Goal: Navigation & Orientation: Find specific page/section

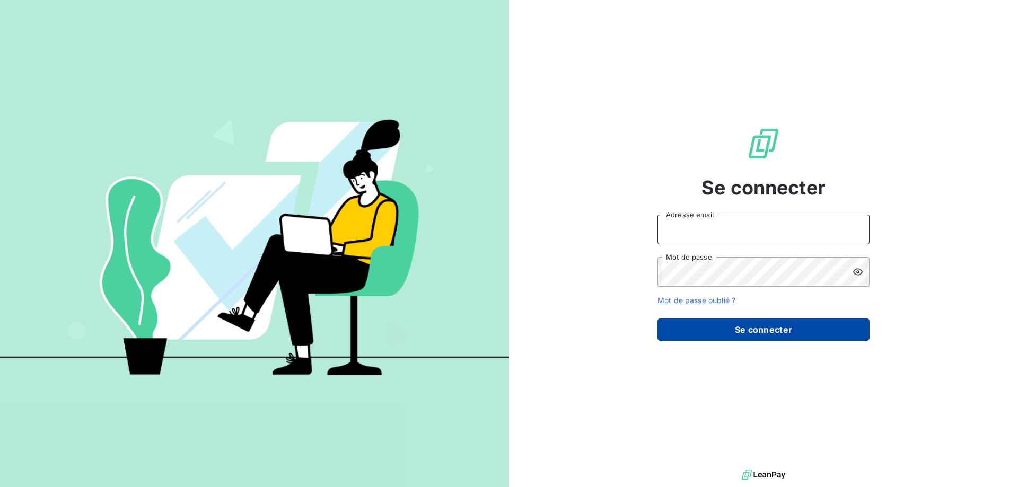
type input "[EMAIL_ADDRESS][DOMAIN_NAME]"
click at [711, 327] on button "Se connecter" at bounding box center [763, 330] width 212 height 22
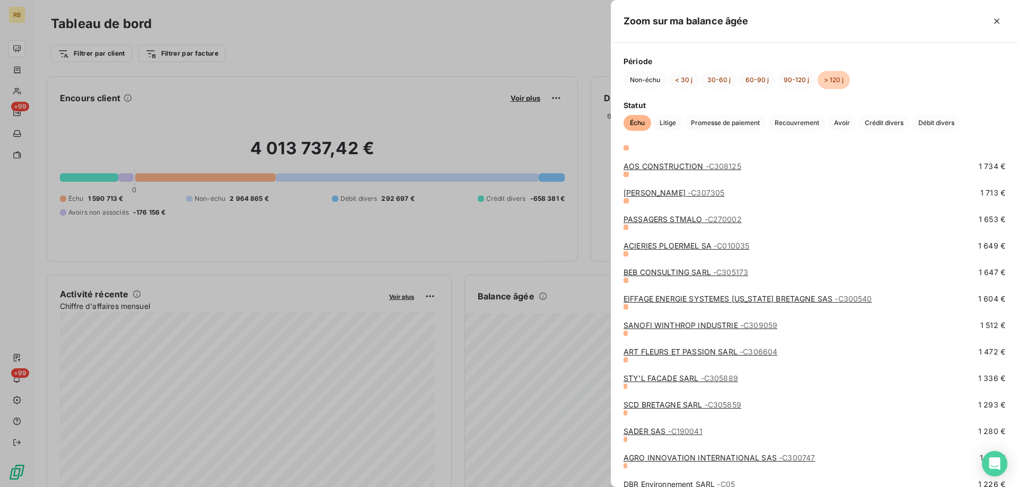
scroll to position [1166, 0]
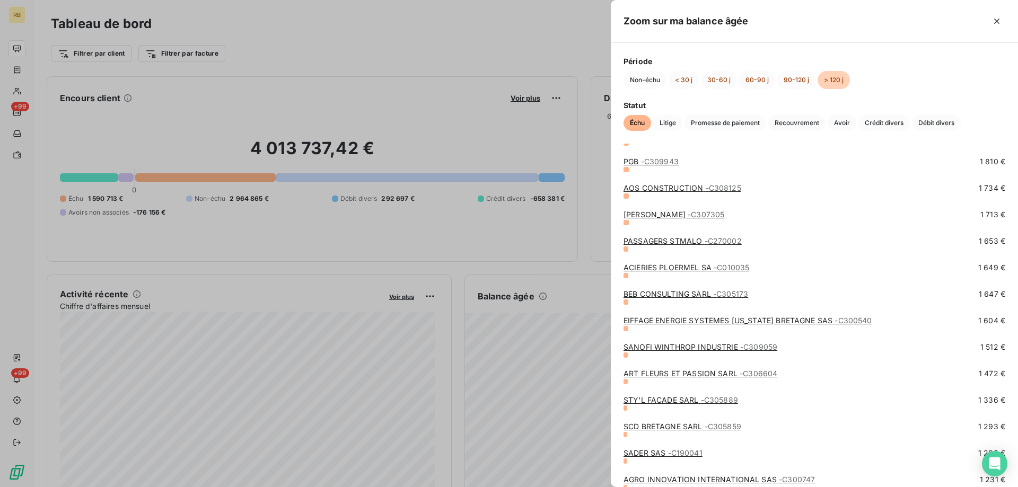
click at [648, 270] on link "ACIERIES PLOERMEL SA - C010035" at bounding box center [686, 267] width 126 height 9
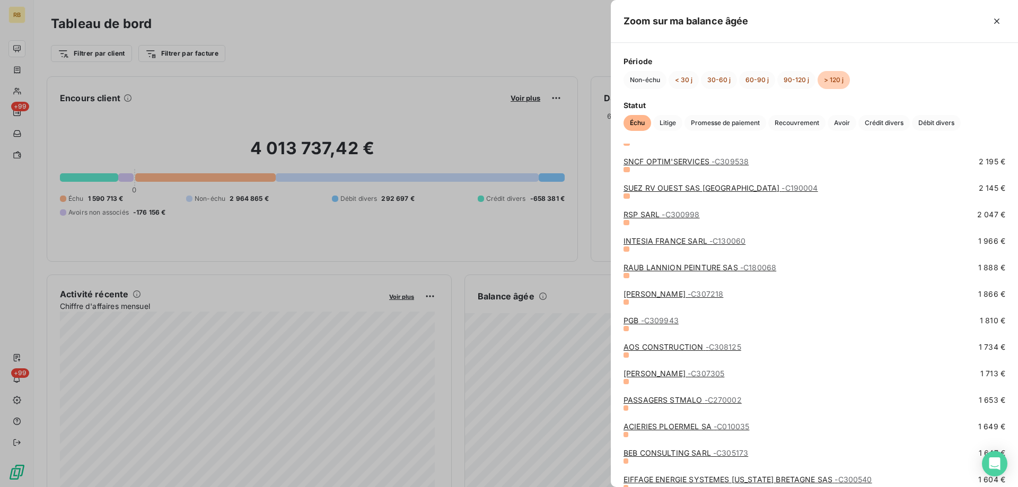
scroll to position [1060, 0]
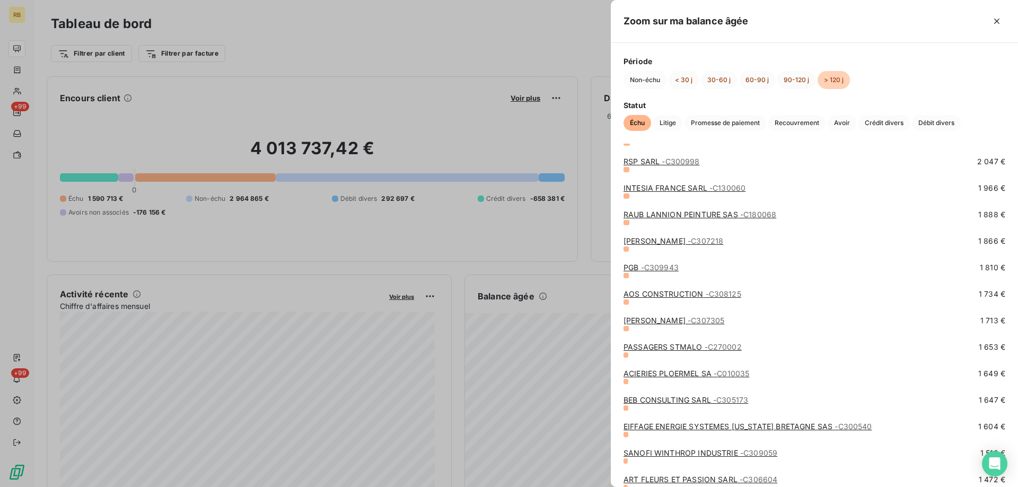
click at [691, 346] on link "PASSAGERS STMALO - C270002" at bounding box center [682, 346] width 118 height 9
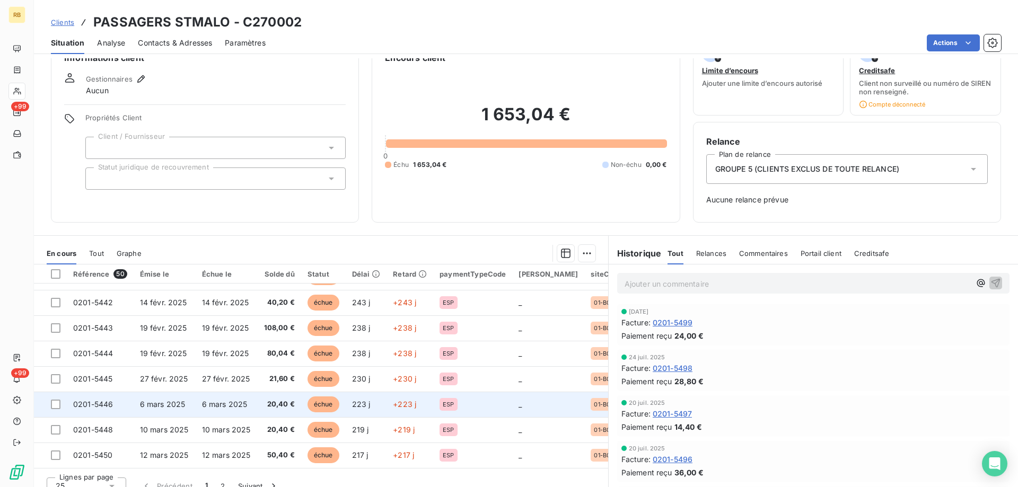
scroll to position [40, 0]
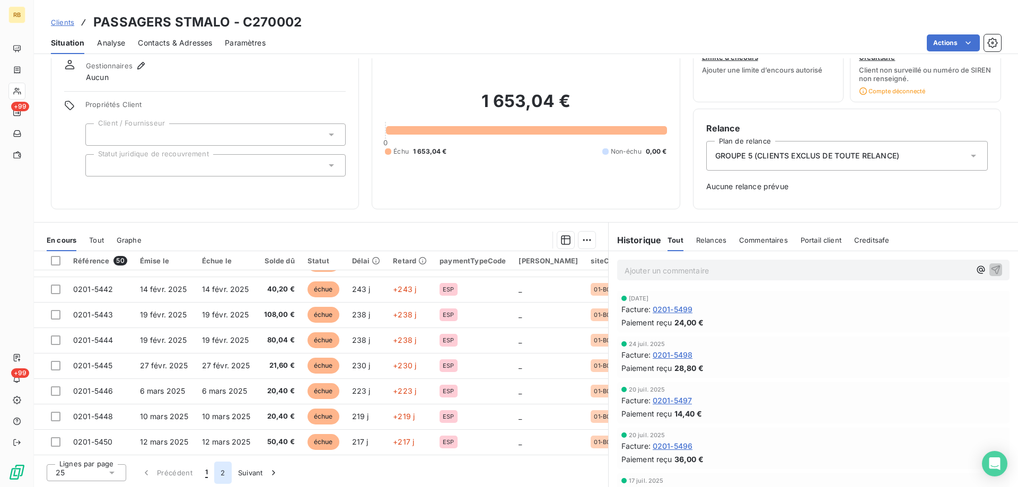
click at [224, 471] on button "2" at bounding box center [222, 473] width 17 height 22
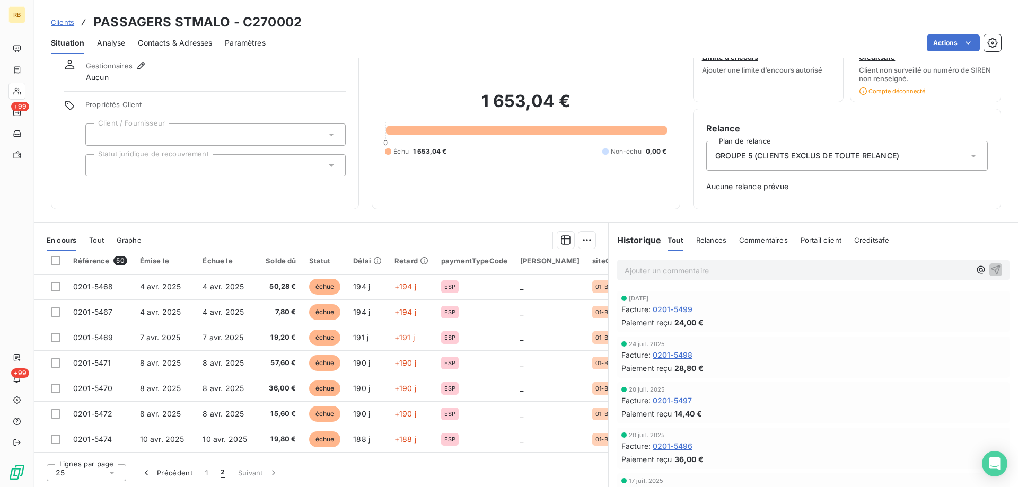
scroll to position [32, 0]
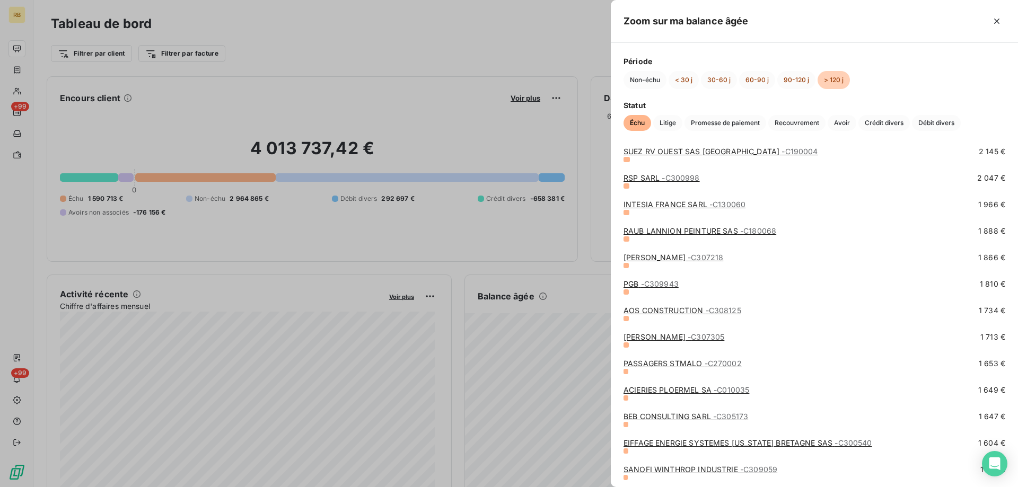
scroll to position [1060, 0]
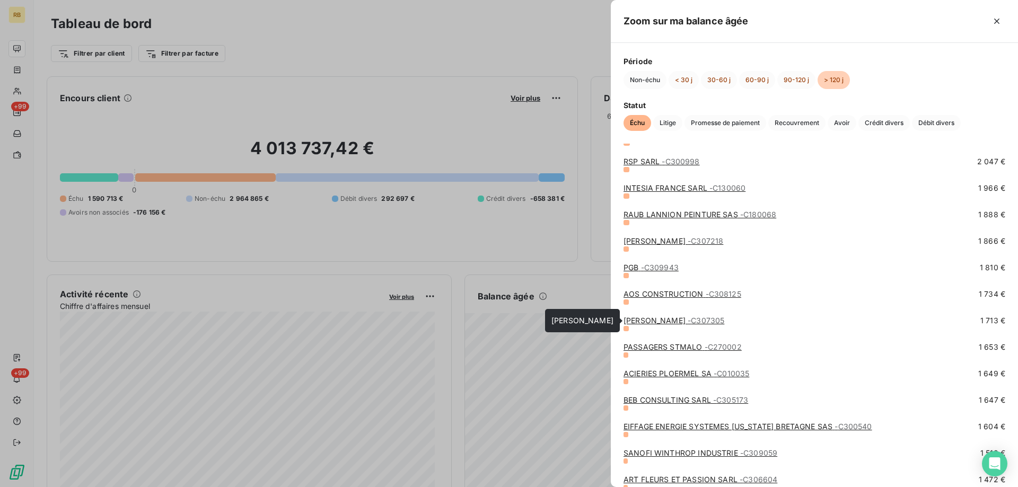
click at [658, 318] on link "[PERSON_NAME] - C307305" at bounding box center [673, 320] width 101 height 9
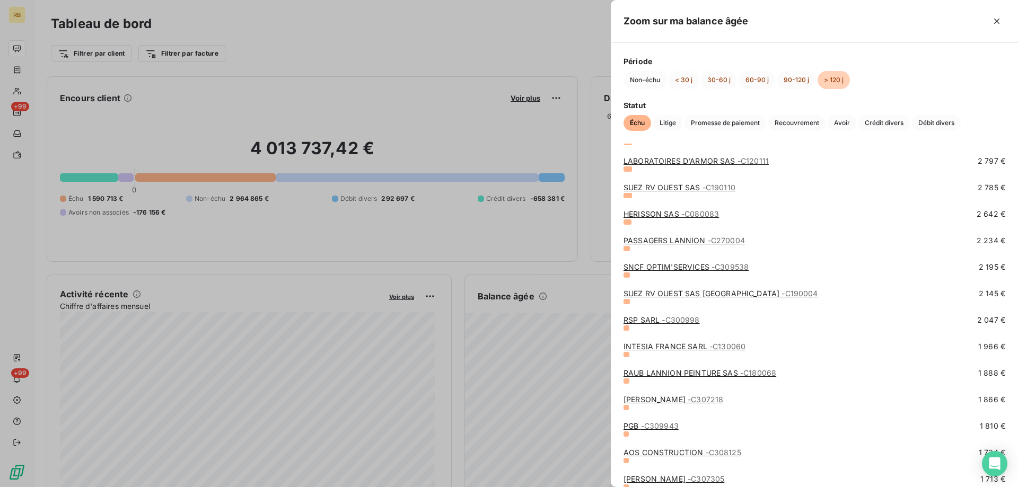
scroll to position [954, 0]
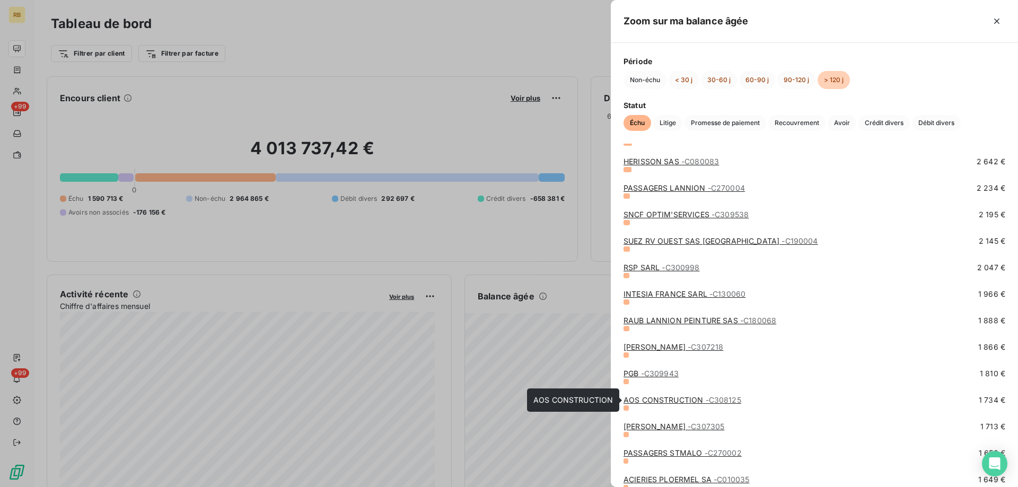
click at [662, 397] on link "AOS CONSTRUCTION - C308125" at bounding box center [682, 399] width 118 height 9
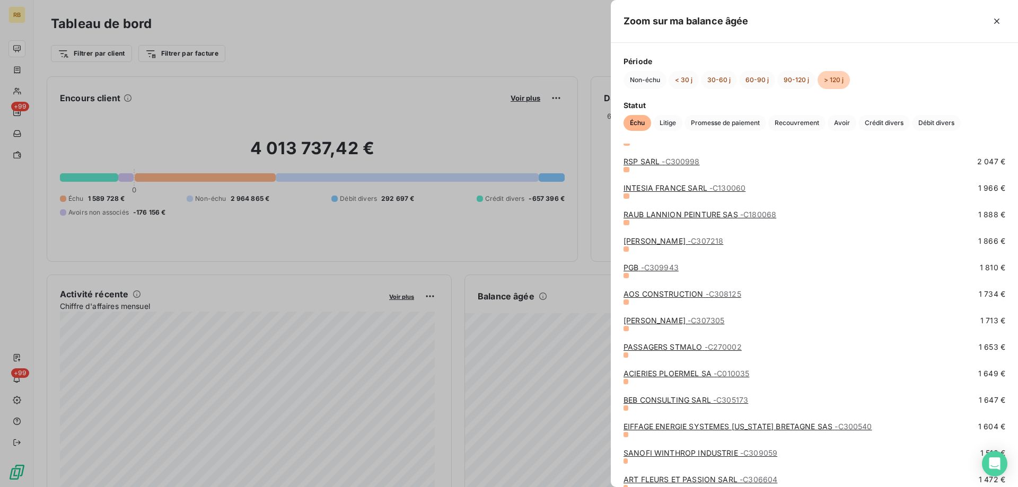
scroll to position [1166, 0]
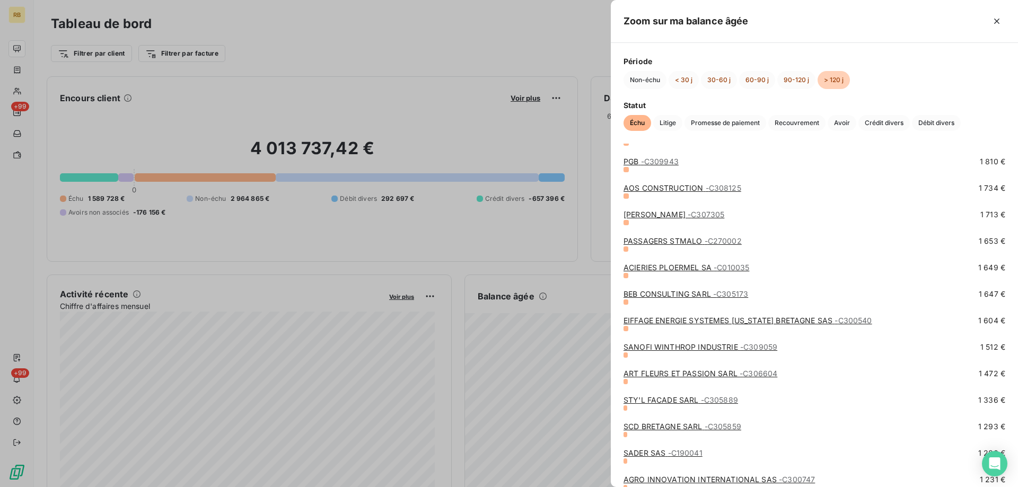
click at [625, 166] on div "PGB - C309943" at bounding box center [650, 161] width 55 height 11
click at [634, 162] on link "PGB - C309943" at bounding box center [650, 161] width 55 height 9
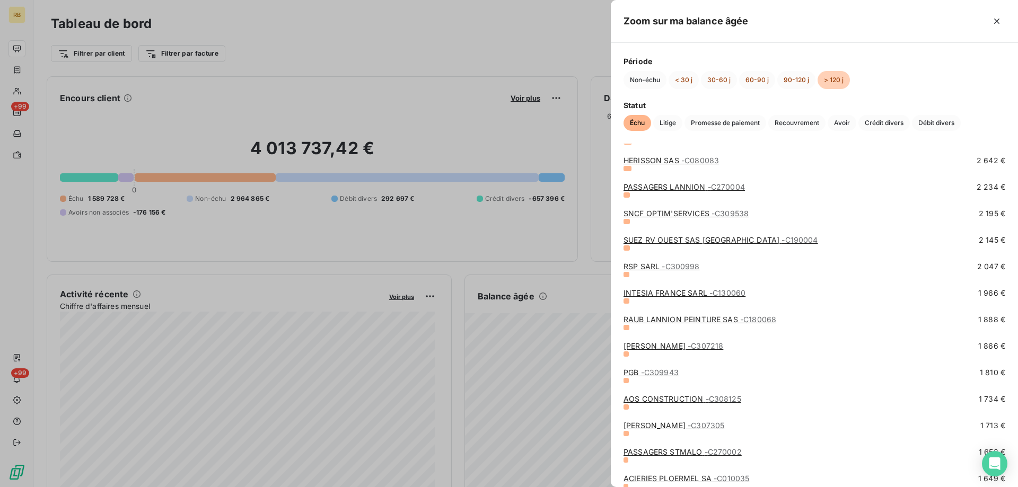
scroll to position [1007, 0]
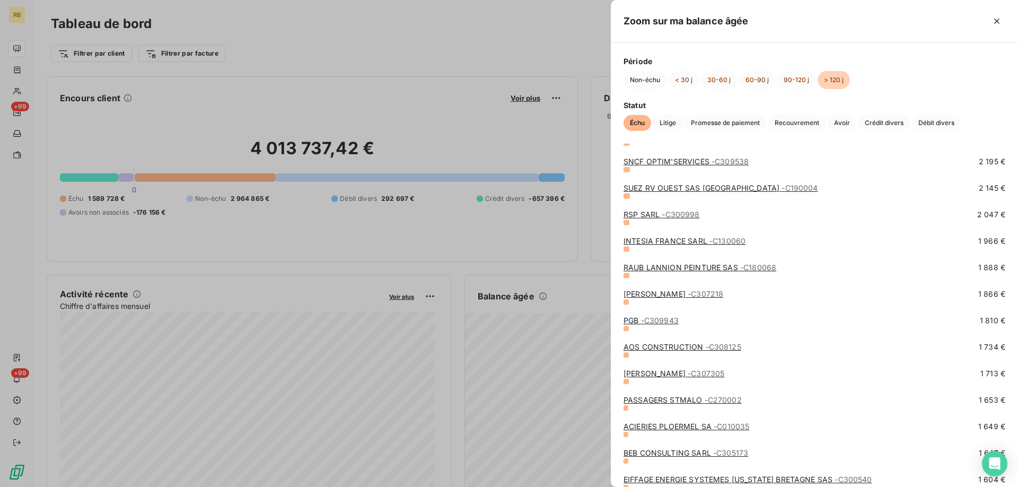
click at [645, 296] on link "[PERSON_NAME] - C307218" at bounding box center [673, 293] width 100 height 9
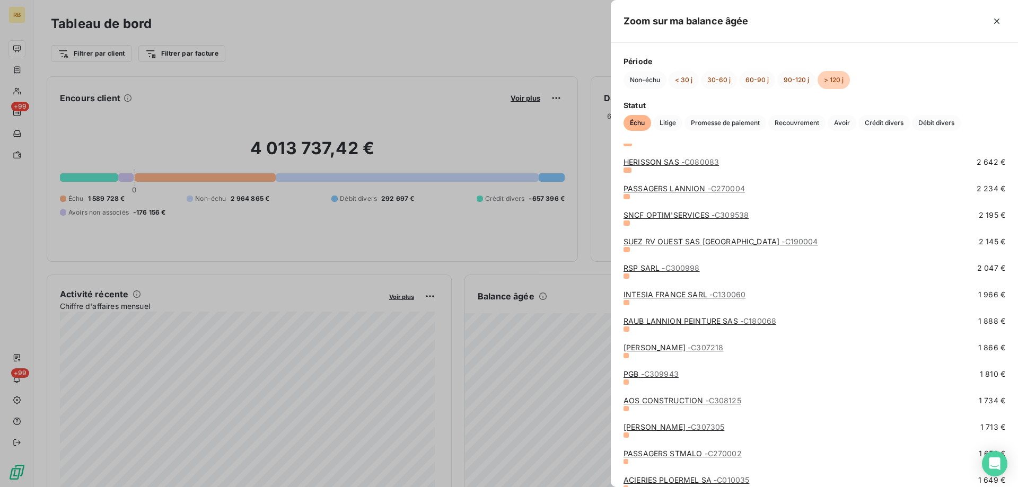
scroll to position [954, 0]
click at [642, 320] on link "RAUB LANNION PEINTURE SAS - C180068" at bounding box center [699, 320] width 153 height 9
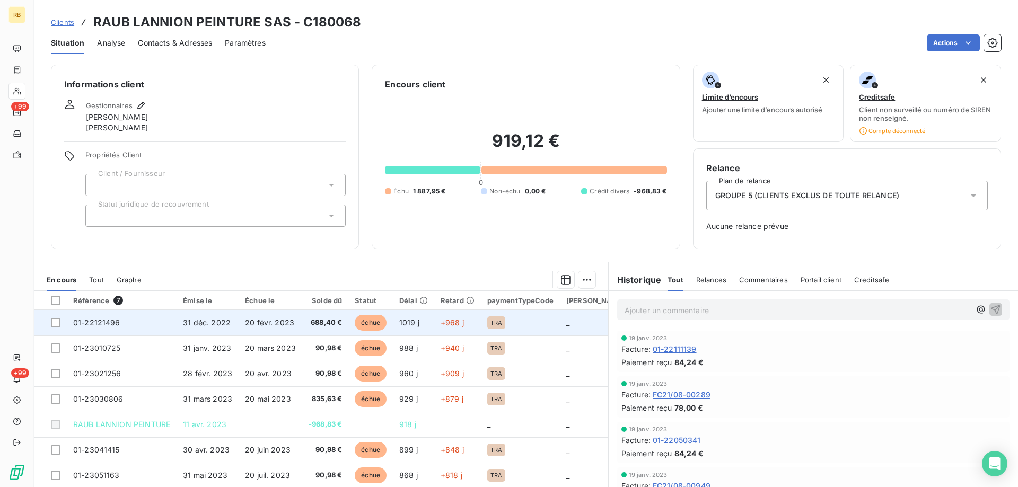
scroll to position [40, 0]
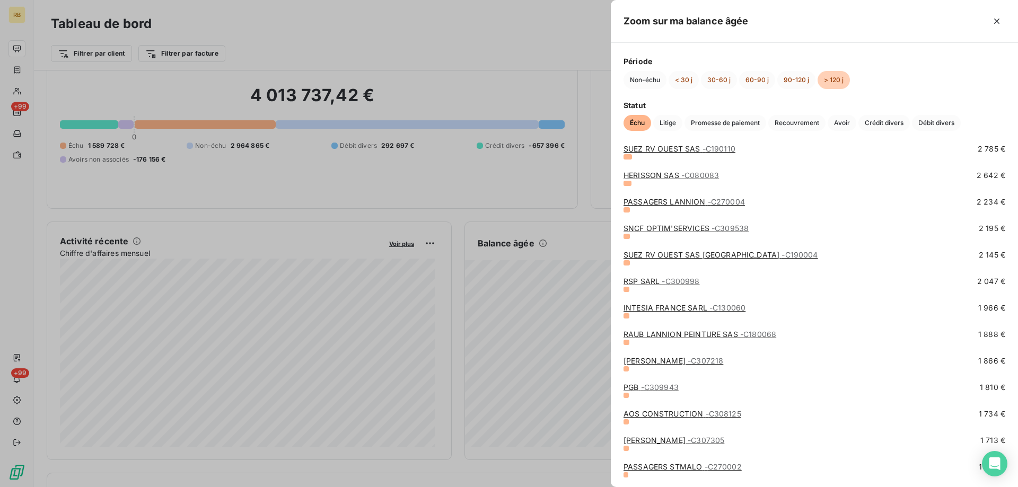
scroll to position [954, 0]
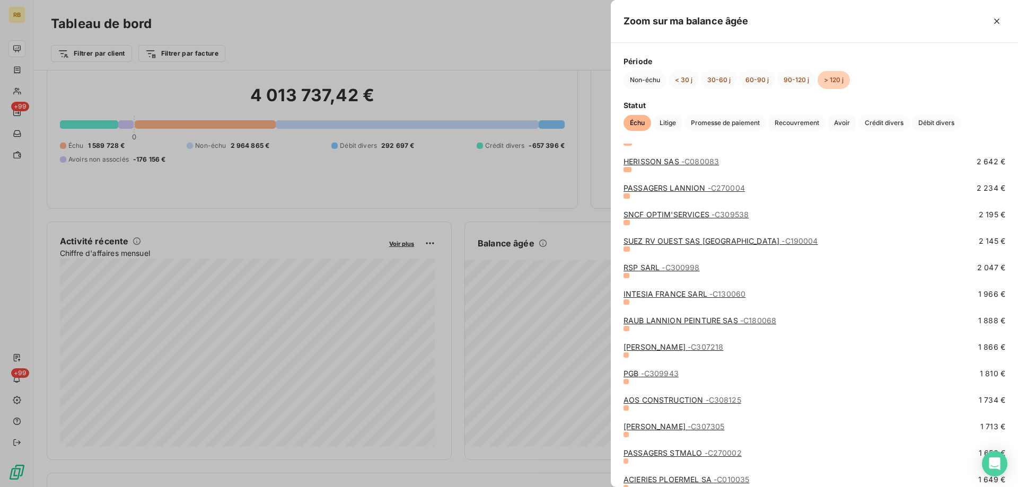
click at [650, 294] on link "INTESIA FRANCE SARL - C130060" at bounding box center [684, 293] width 122 height 9
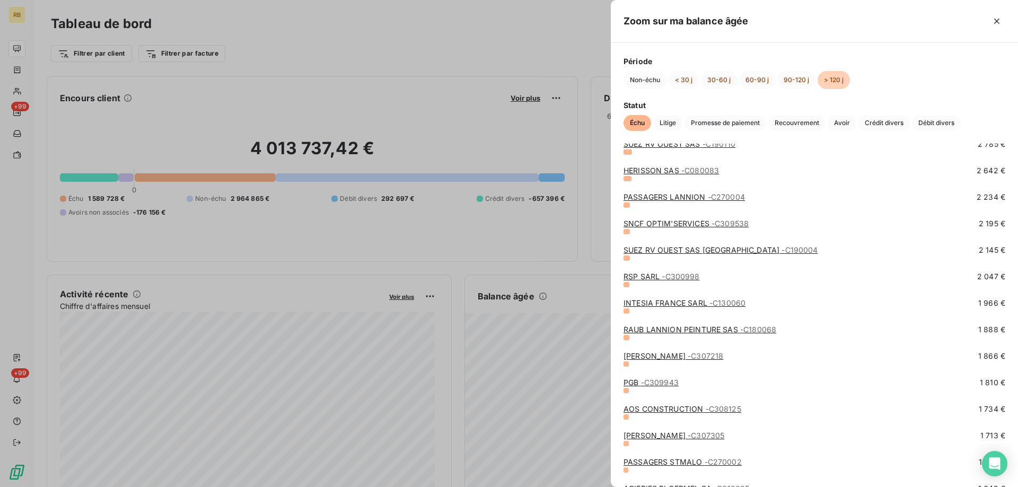
scroll to position [954, 0]
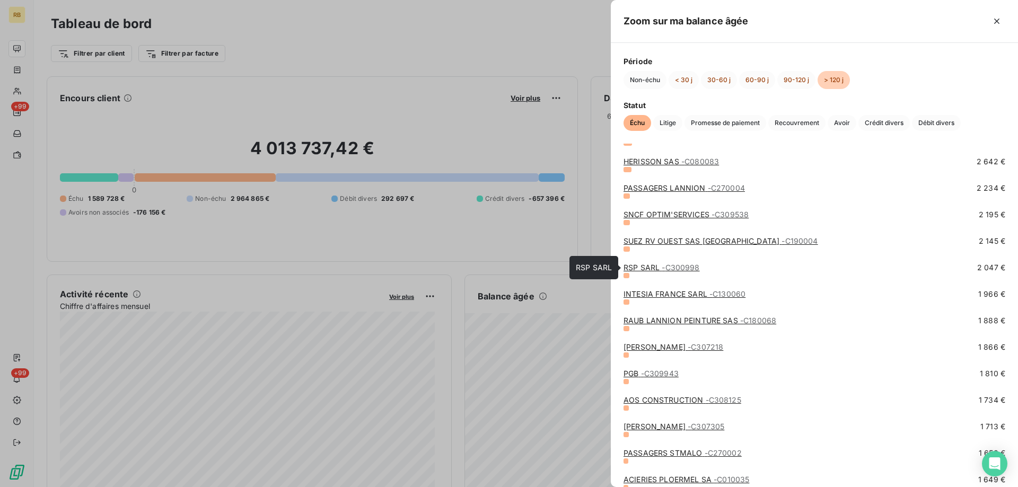
click at [648, 266] on link "RSP SARL - C300998" at bounding box center [661, 267] width 76 height 9
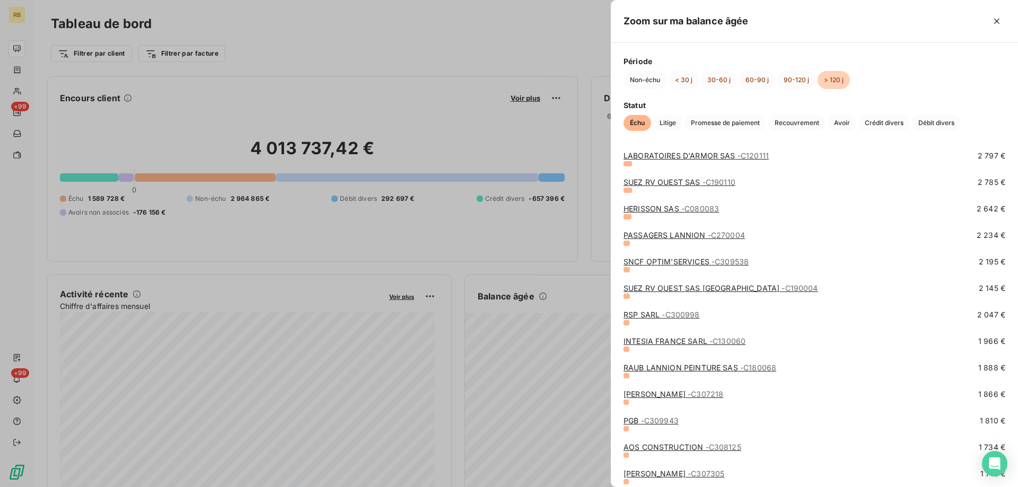
scroll to position [954, 0]
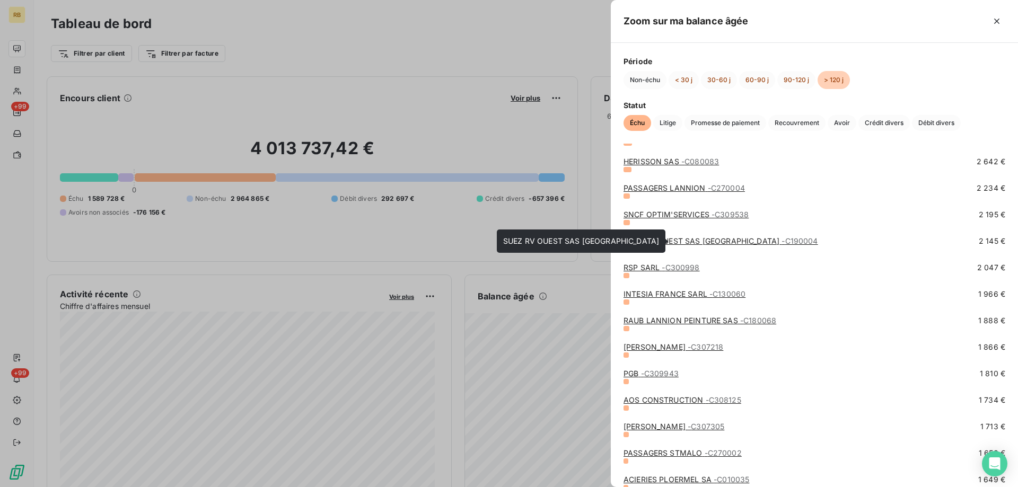
click at [654, 238] on link "SUEZ RV OUEST SAS RENNES - C190004" at bounding box center [720, 240] width 195 height 9
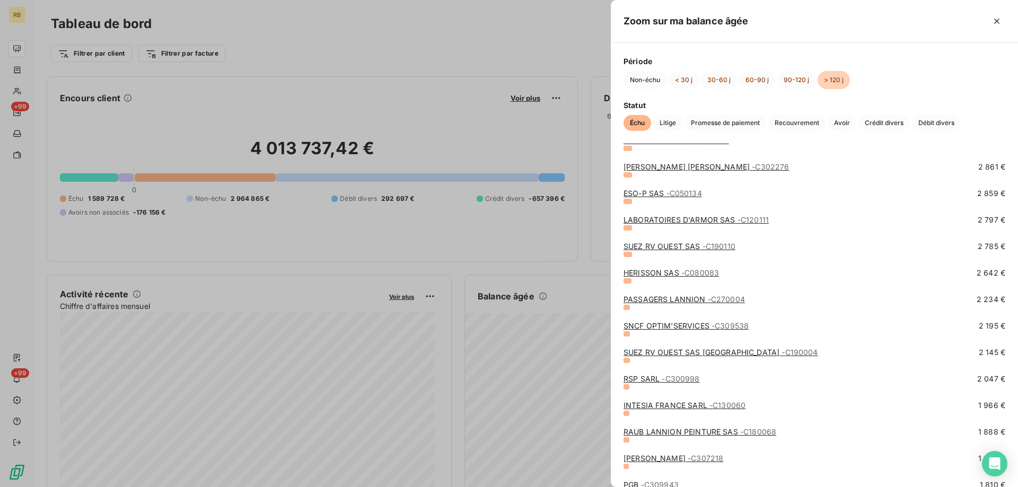
scroll to position [848, 0]
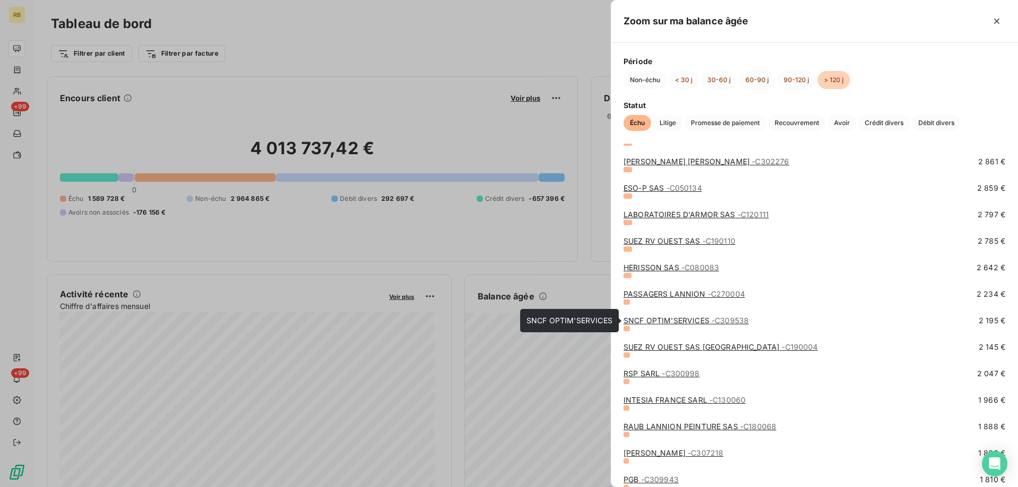
click at [667, 318] on link "SNCF OPTIM'SERVICES - C309538" at bounding box center [685, 320] width 125 height 9
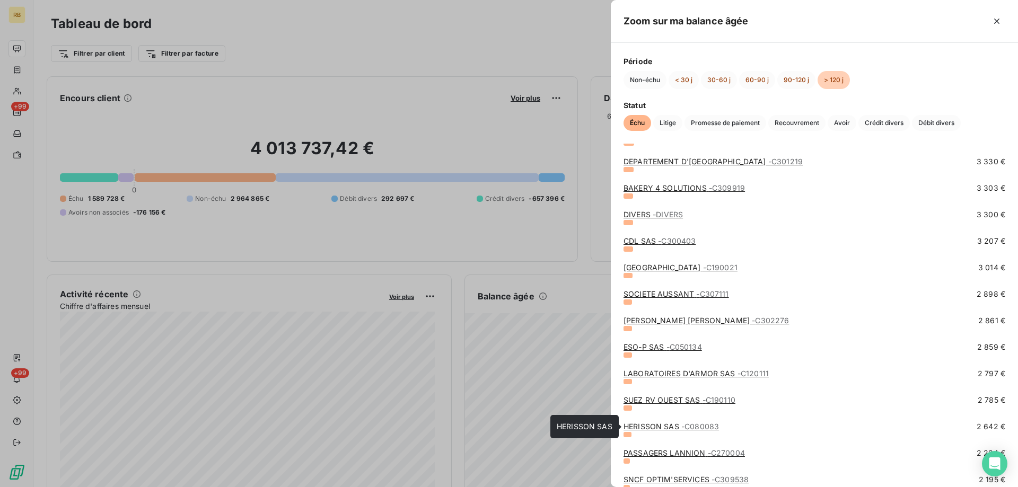
scroll to position [742, 0]
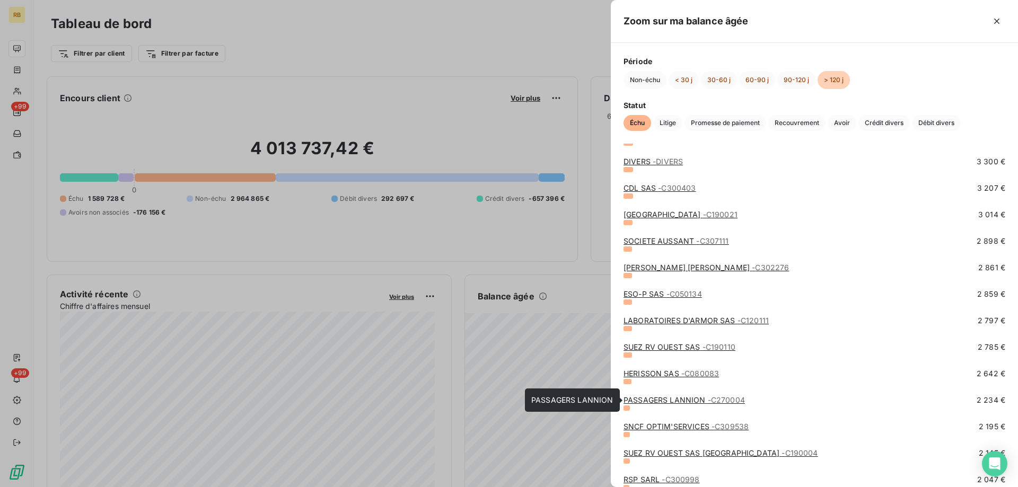
click at [655, 398] on link "PASSAGERS LANNION - C270004" at bounding box center [683, 399] width 121 height 9
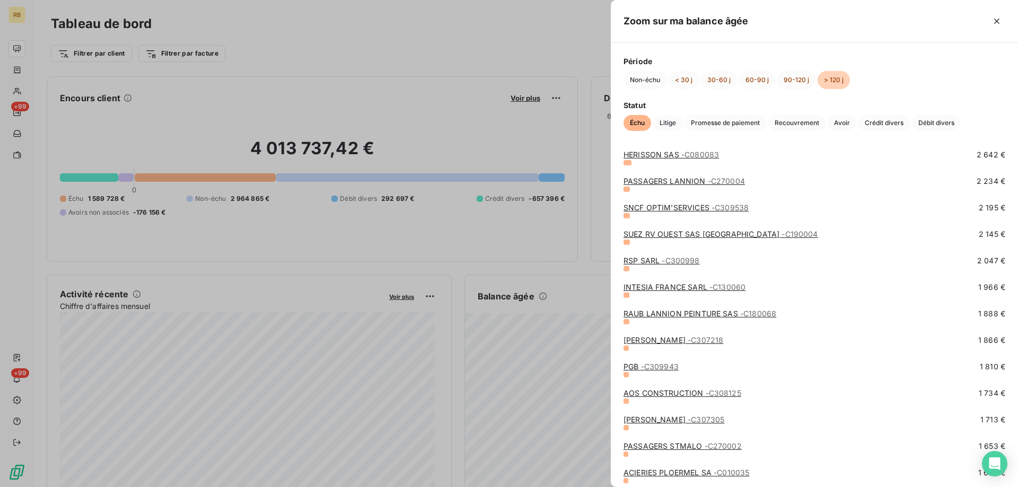
scroll to position [901, 0]
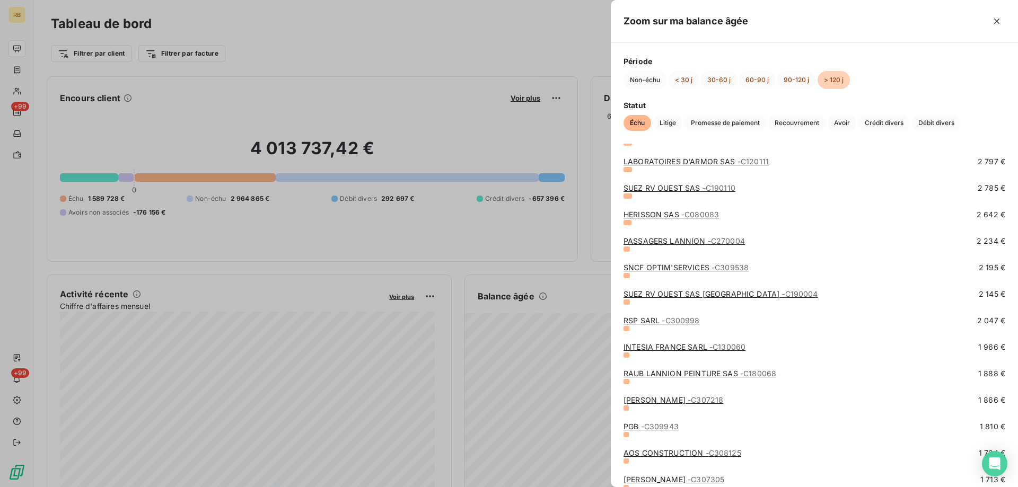
click at [665, 212] on link "HERISSON SAS - C080083" at bounding box center [670, 214] width 95 height 9
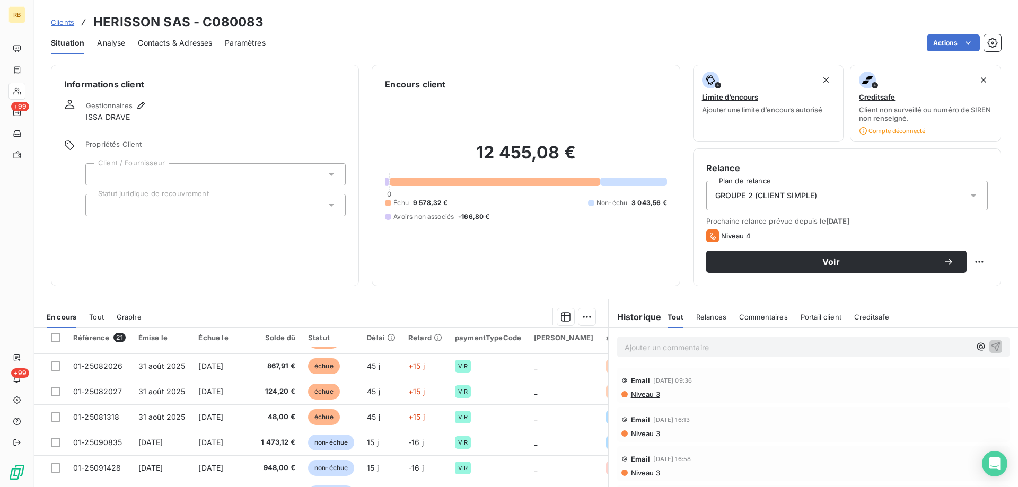
click at [703, 318] on span "Relances" at bounding box center [711, 317] width 30 height 8
click at [766, 307] on div "Commentaires" at bounding box center [764, 317] width 49 height 22
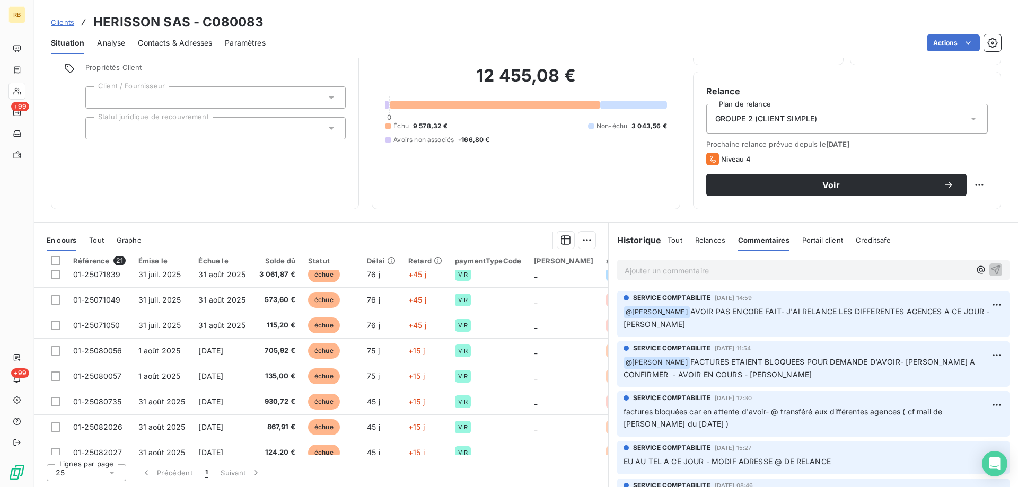
scroll to position [53, 0]
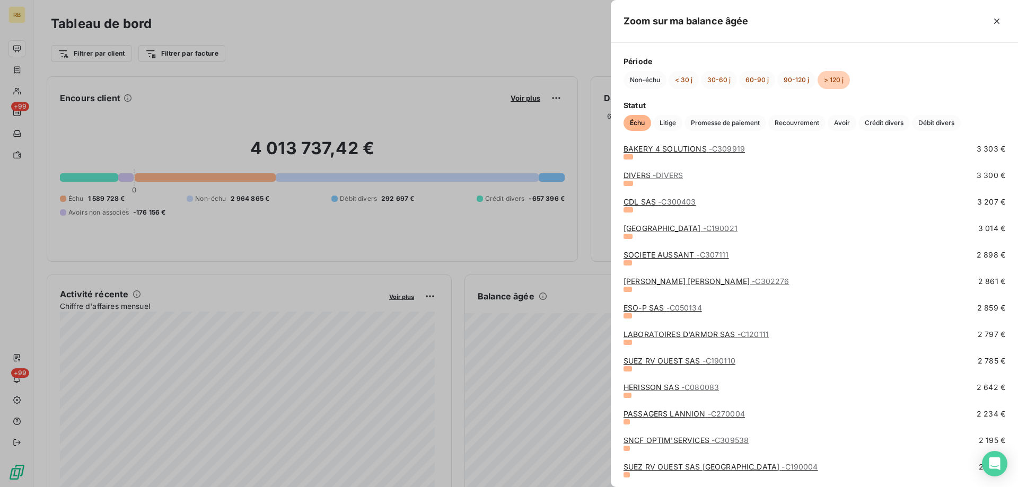
scroll to position [742, 0]
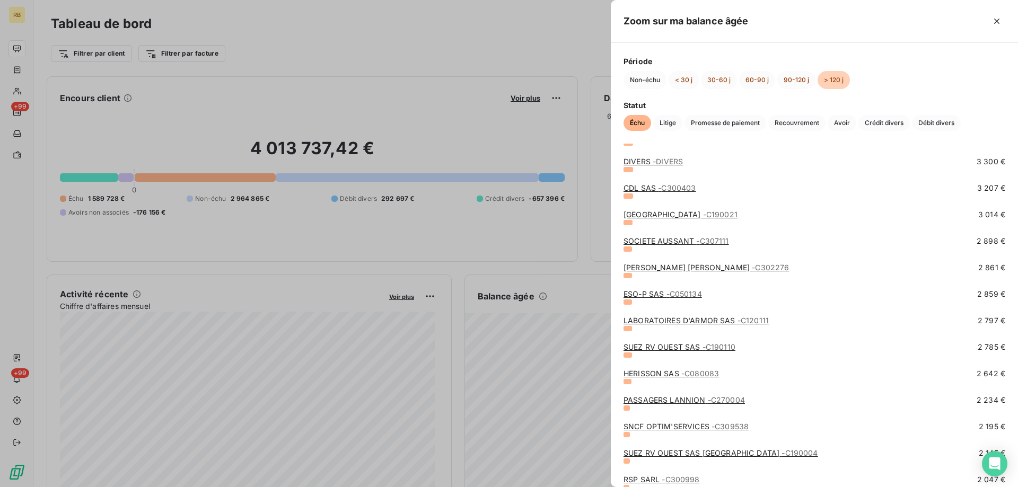
click at [671, 348] on link "SUEZ RV OUEST SAS - C190110" at bounding box center [679, 346] width 112 height 9
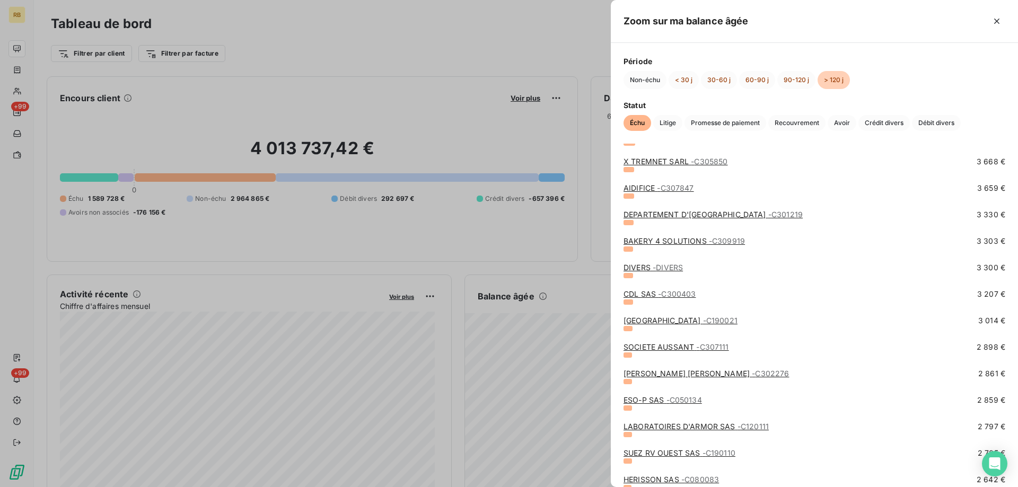
scroll to position [689, 0]
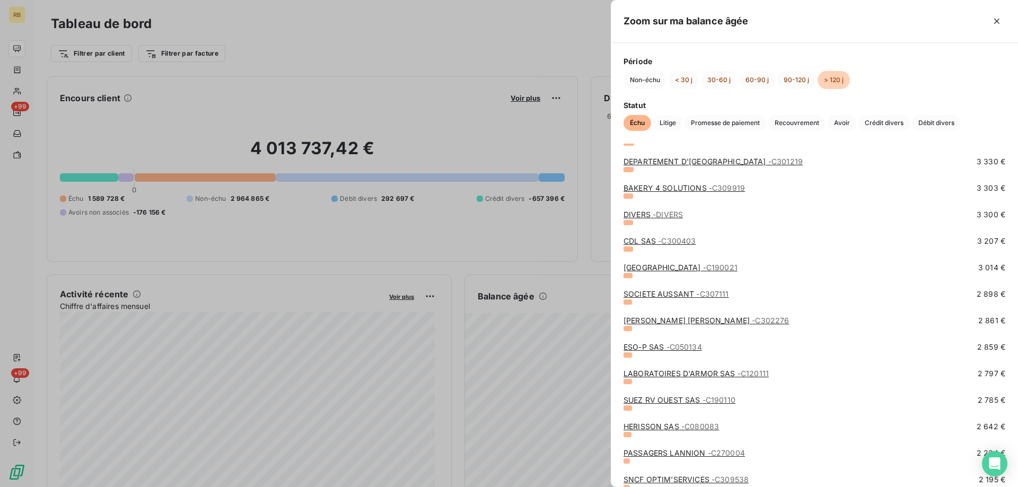
click at [662, 372] on link "LABORATOIRES D'ARMOR SAS - C120111" at bounding box center [695, 373] width 145 height 9
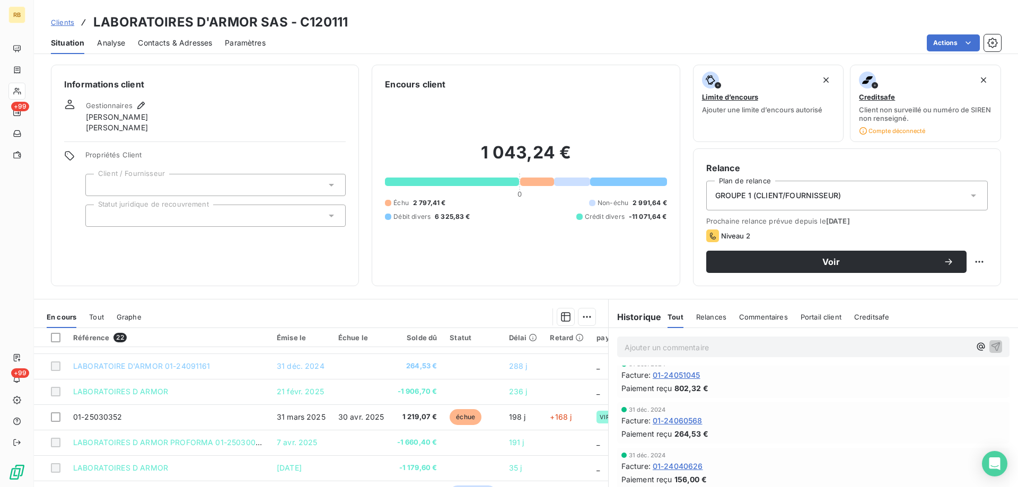
scroll to position [1007, 0]
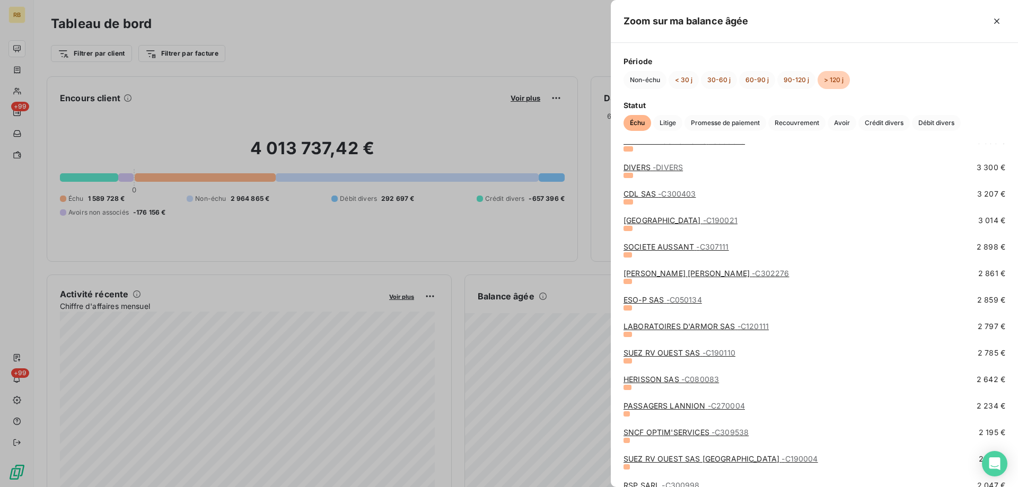
scroll to position [742, 0]
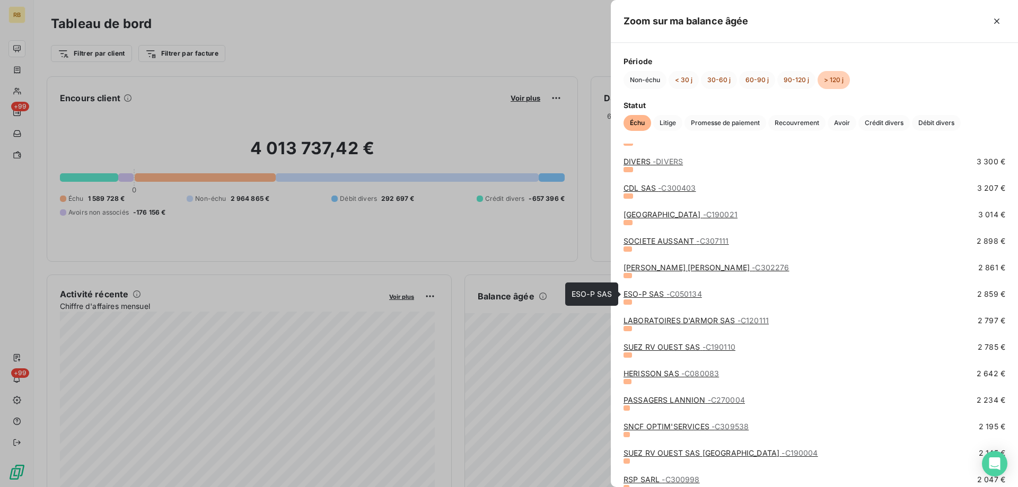
click at [664, 294] on link "ESO-P SAS - C050134" at bounding box center [662, 293] width 78 height 9
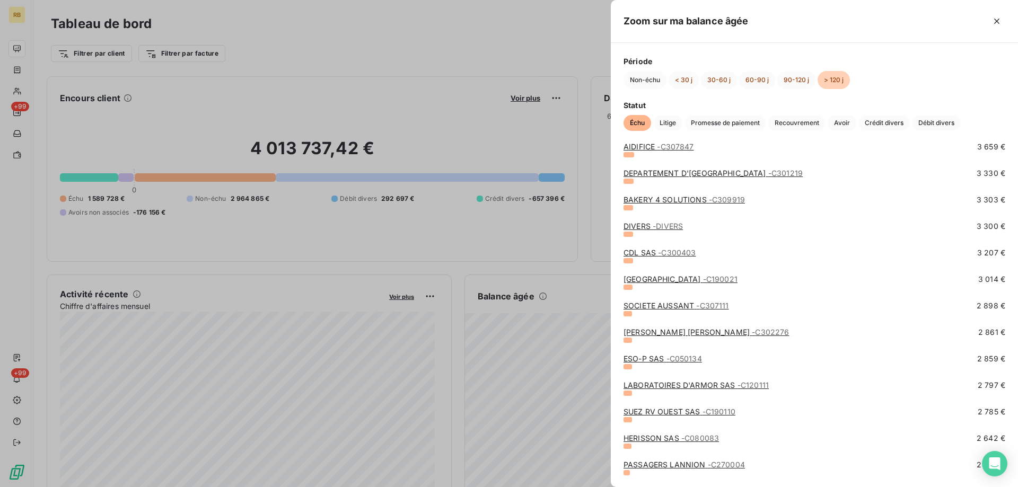
scroll to position [689, 0]
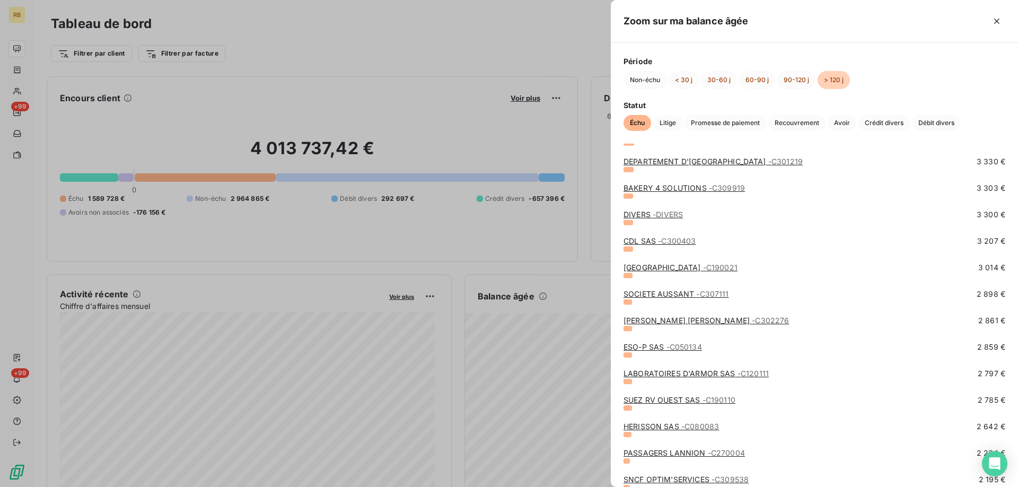
click at [641, 322] on link "[PERSON_NAME] JULIO EIRL - C302276" at bounding box center [705, 320] width 165 height 9
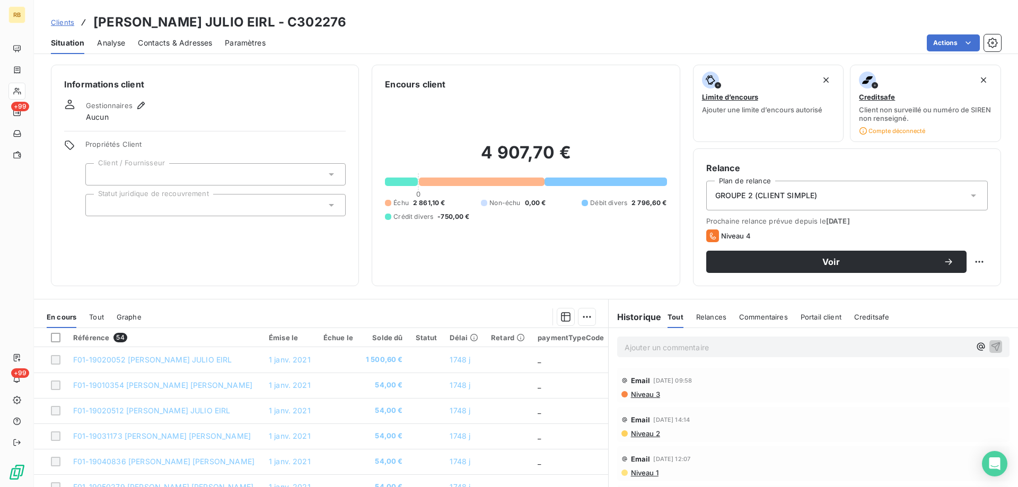
click at [699, 319] on span "Relances" at bounding box center [711, 317] width 30 height 8
click at [748, 316] on span "Commentaires" at bounding box center [764, 317] width 49 height 8
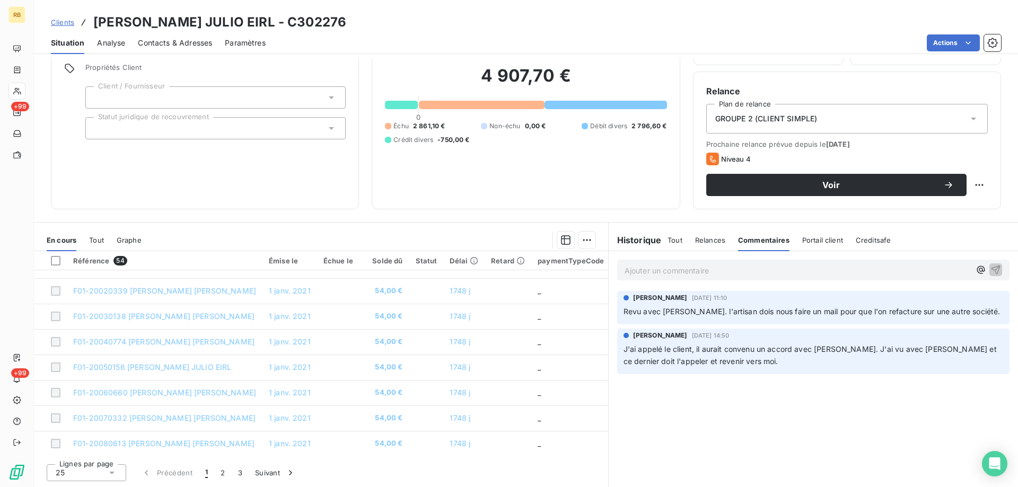
scroll to position [456, 0]
click at [218, 471] on button "2" at bounding box center [222, 473] width 17 height 22
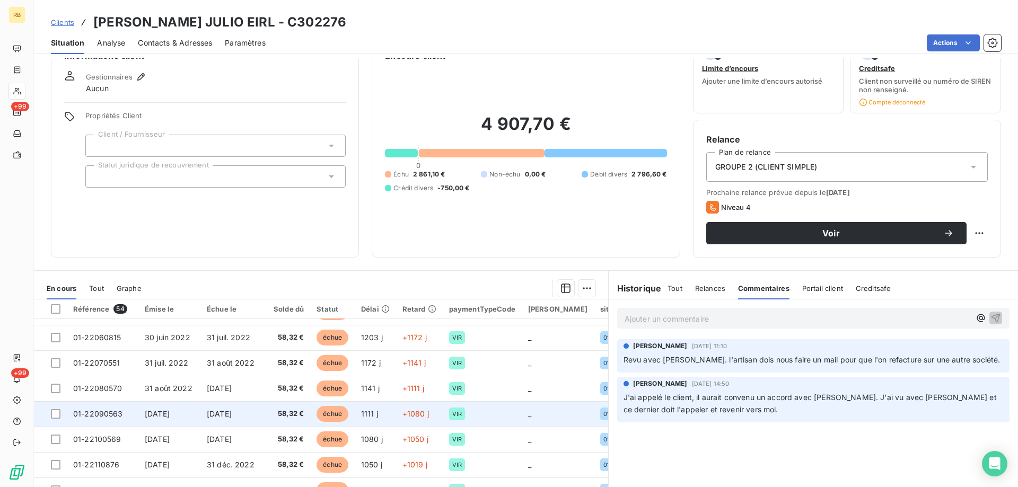
scroll to position [77, 0]
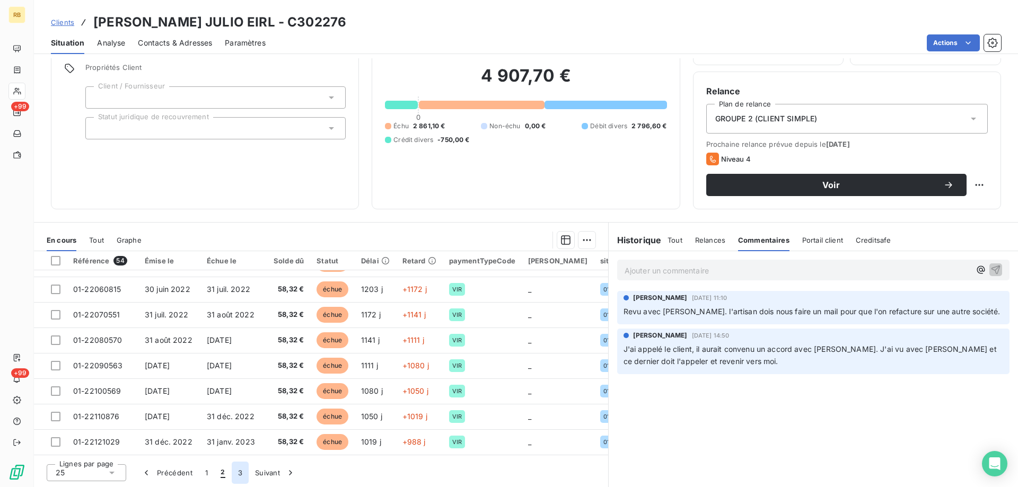
click at [237, 471] on button "3" at bounding box center [240, 473] width 17 height 22
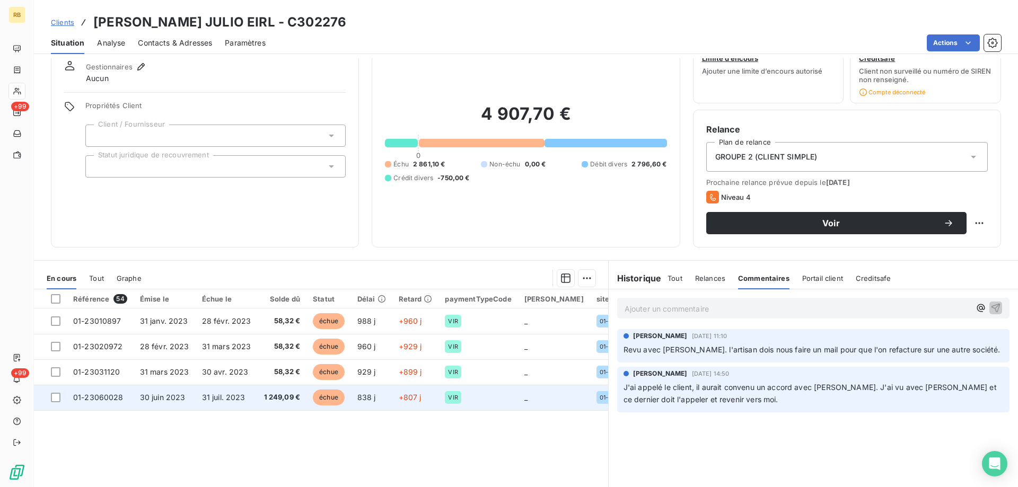
scroll to position [0, 0]
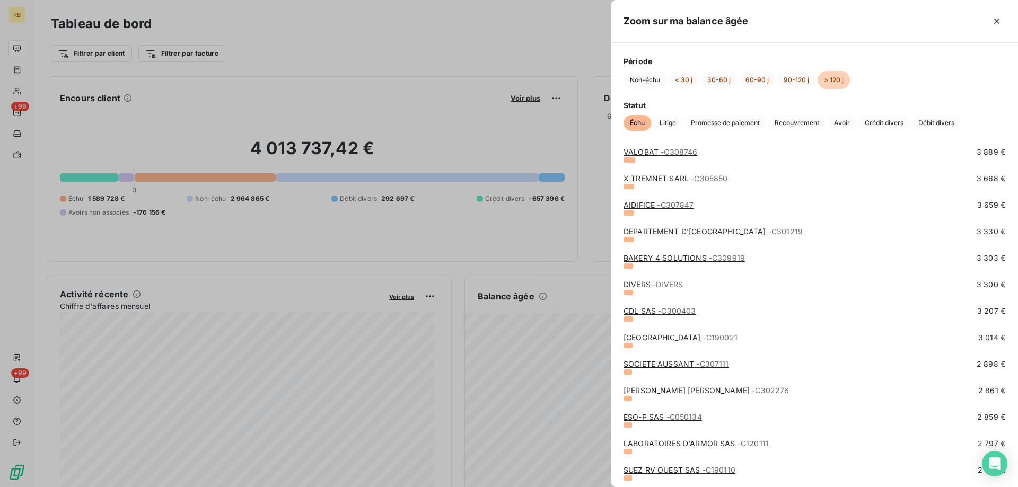
scroll to position [636, 0]
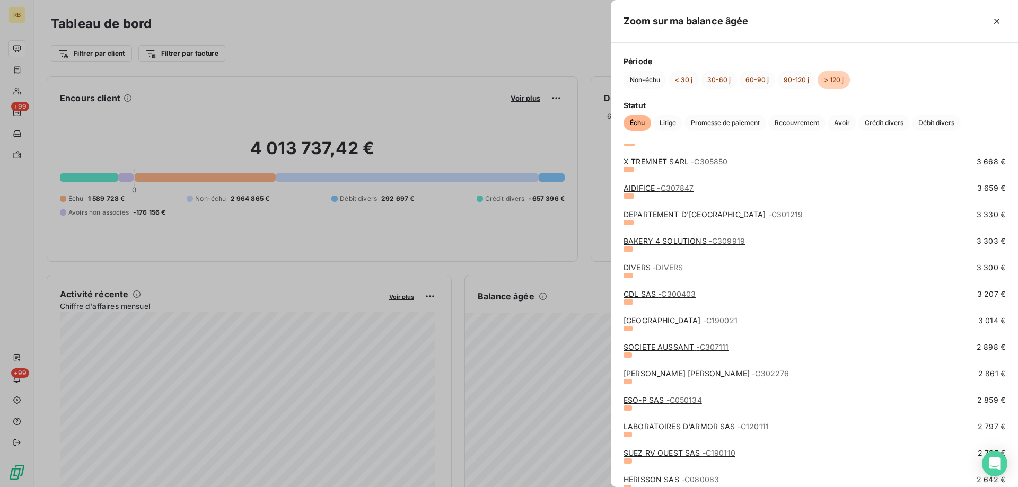
click at [642, 349] on link "SOCIETE AUSSANT - C307111" at bounding box center [675, 346] width 105 height 9
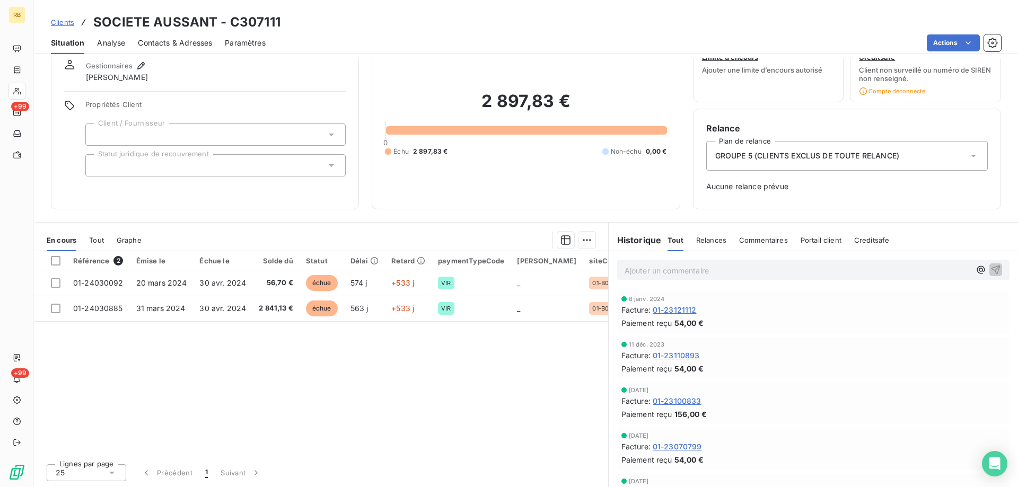
scroll to position [160, 0]
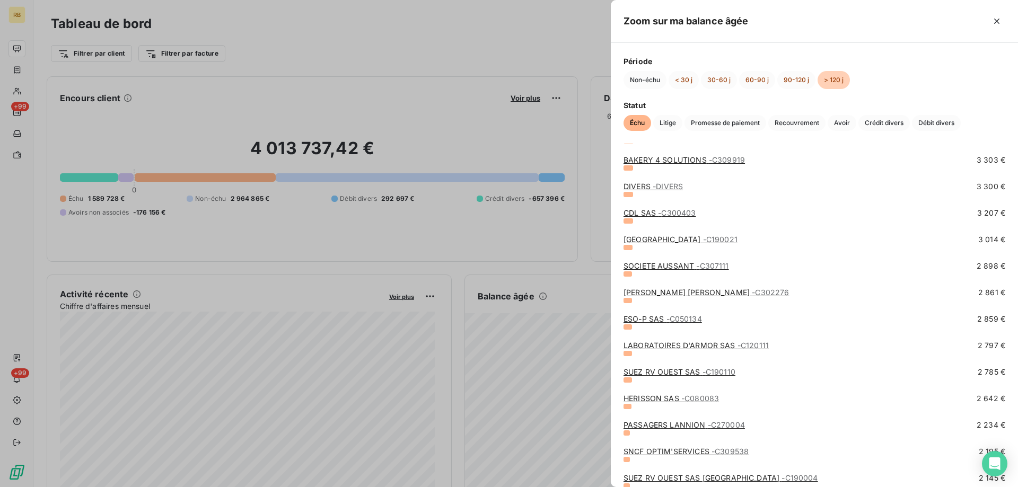
scroll to position [742, 0]
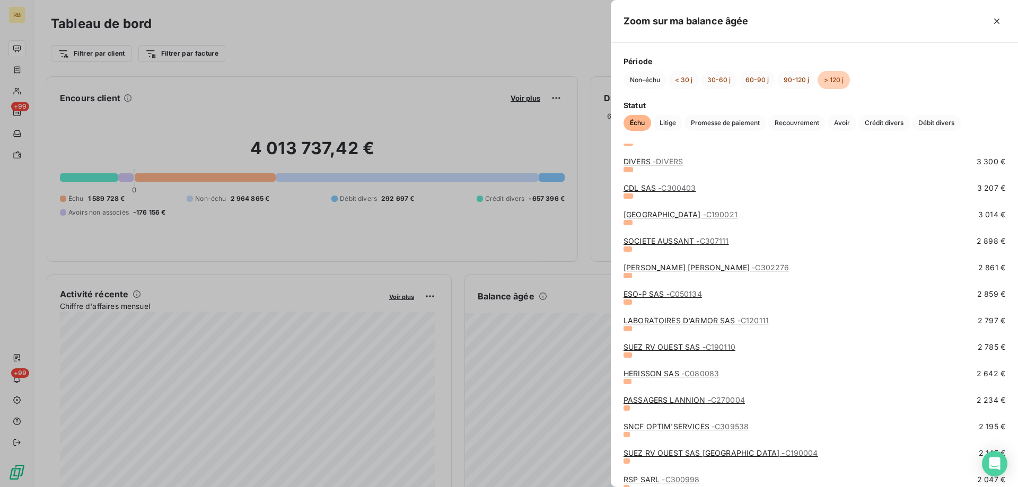
click at [659, 216] on link "[GEOGRAPHIC_DATA] - C190021" at bounding box center [680, 214] width 114 height 9
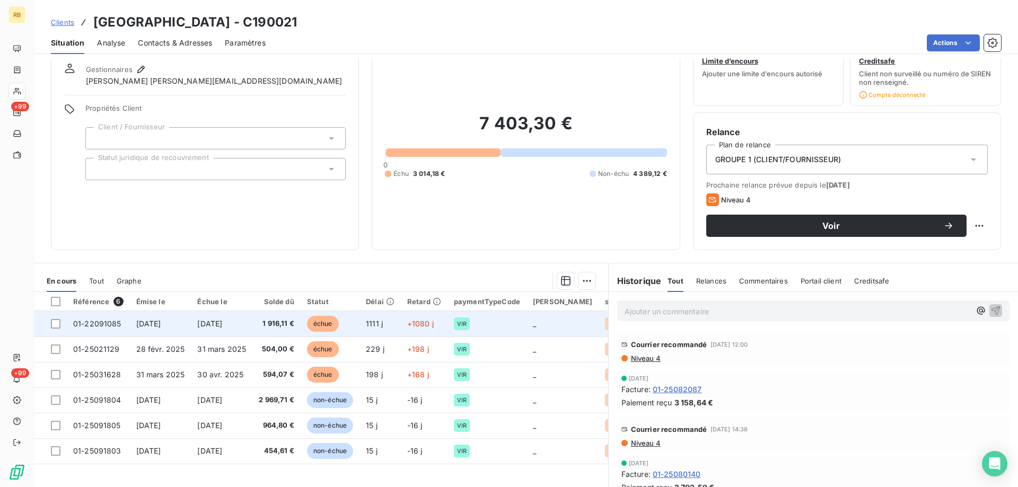
scroll to position [53, 0]
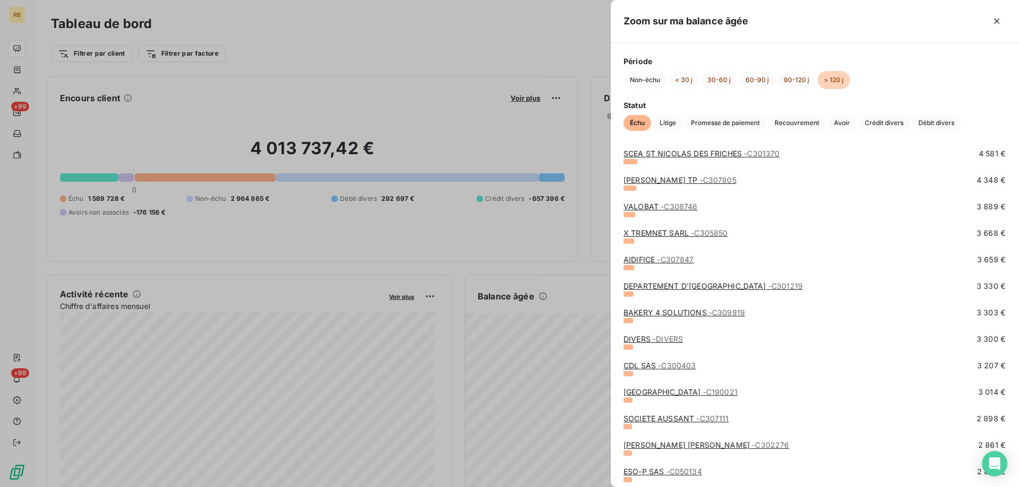
scroll to position [583, 0]
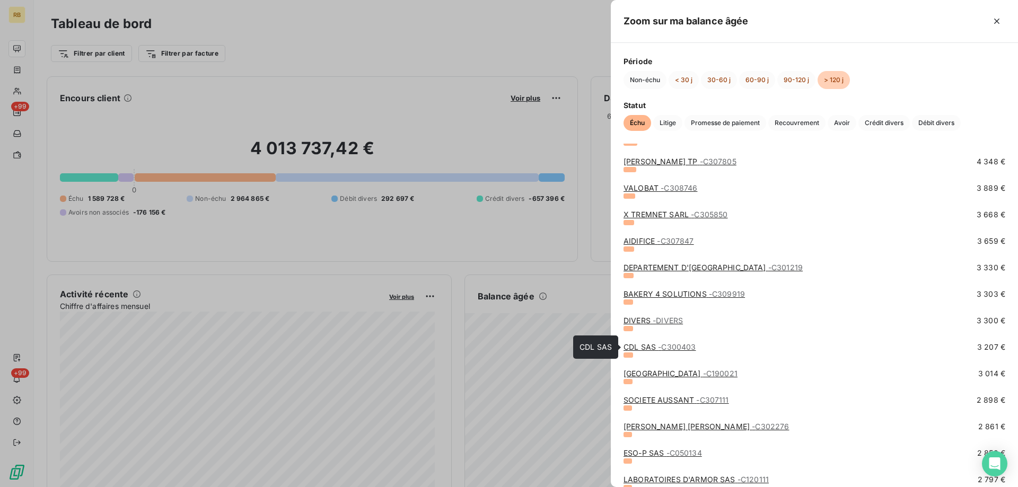
click at [651, 347] on link "CDL SAS - C300403" at bounding box center [659, 346] width 72 height 9
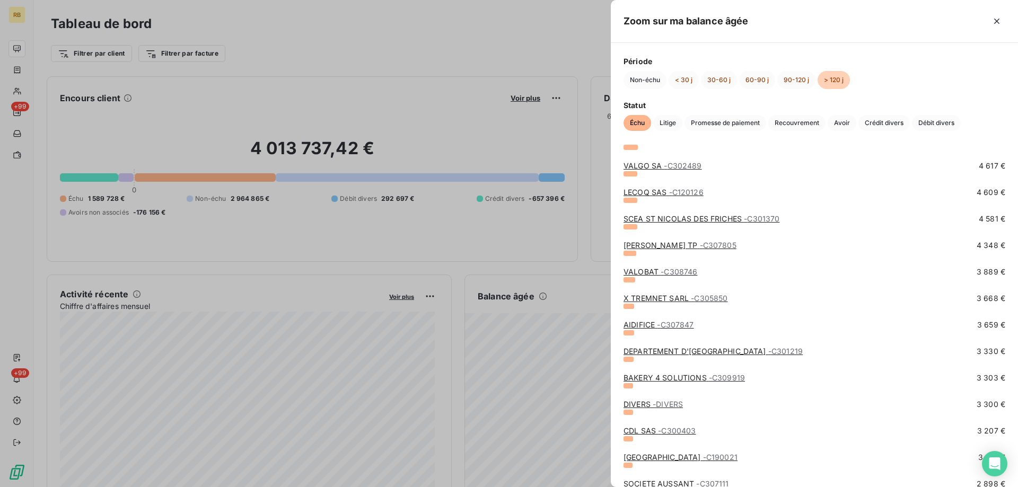
scroll to position [530, 0]
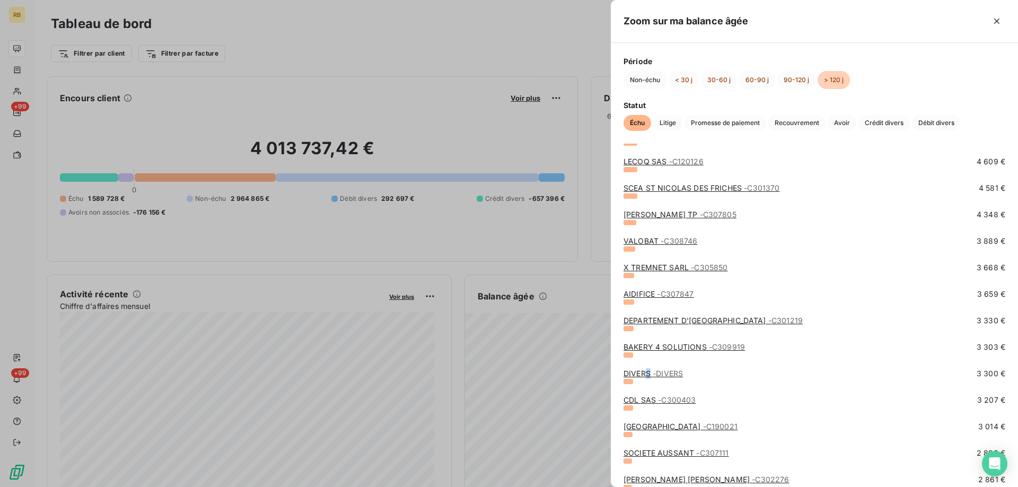
click at [647, 373] on link "DIVERS - DIVERS" at bounding box center [652, 373] width 59 height 9
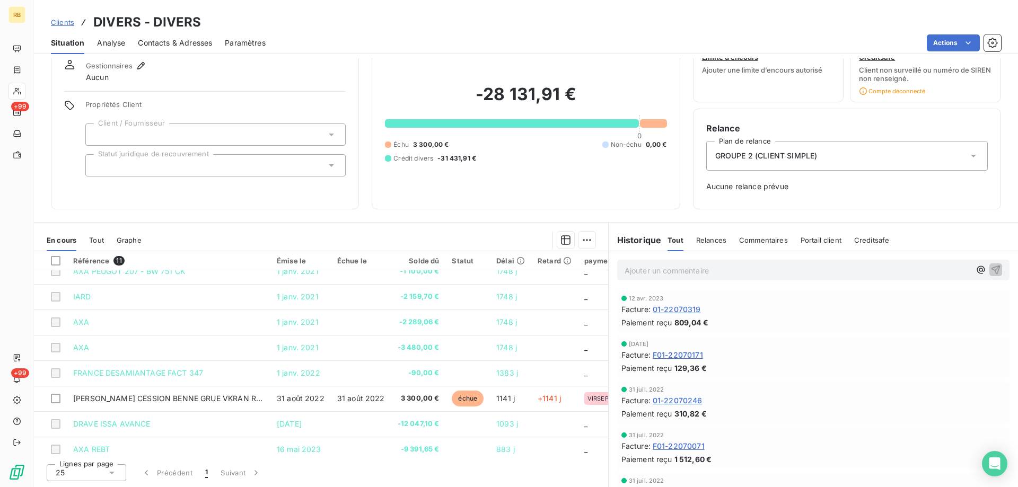
scroll to position [100, 0]
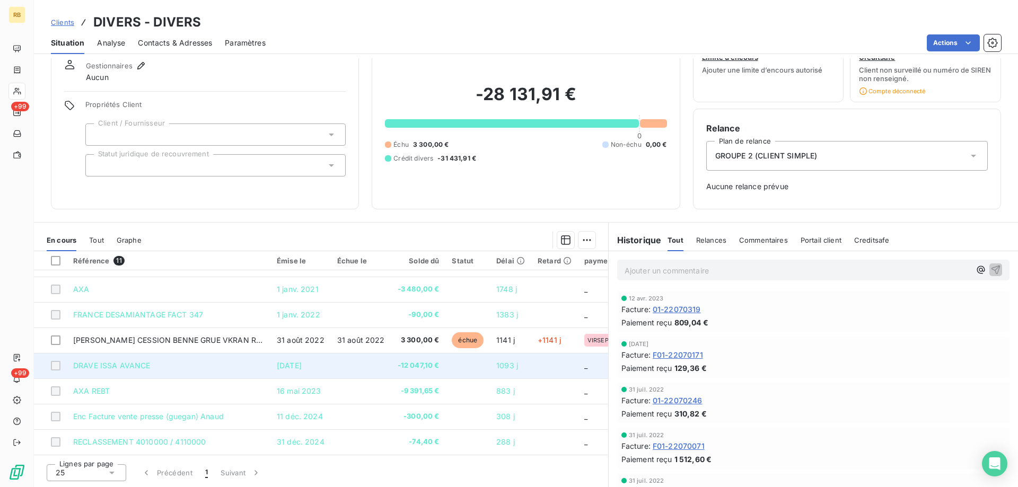
click at [89, 365] on span "DRAVE ISSA AVANCE" at bounding box center [111, 365] width 77 height 9
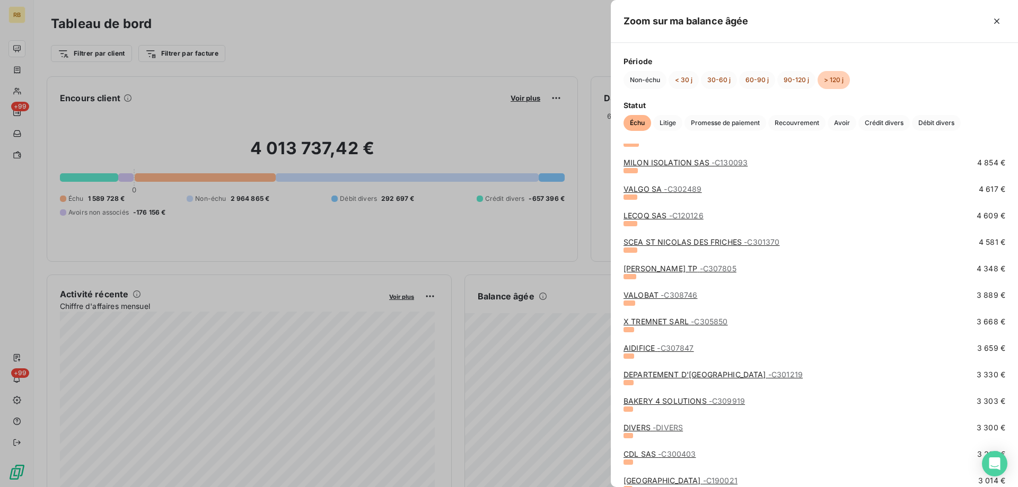
scroll to position [477, 0]
click at [655, 399] on link "BAKERY 4 SOLUTIONS - C309919" at bounding box center [683, 399] width 121 height 9
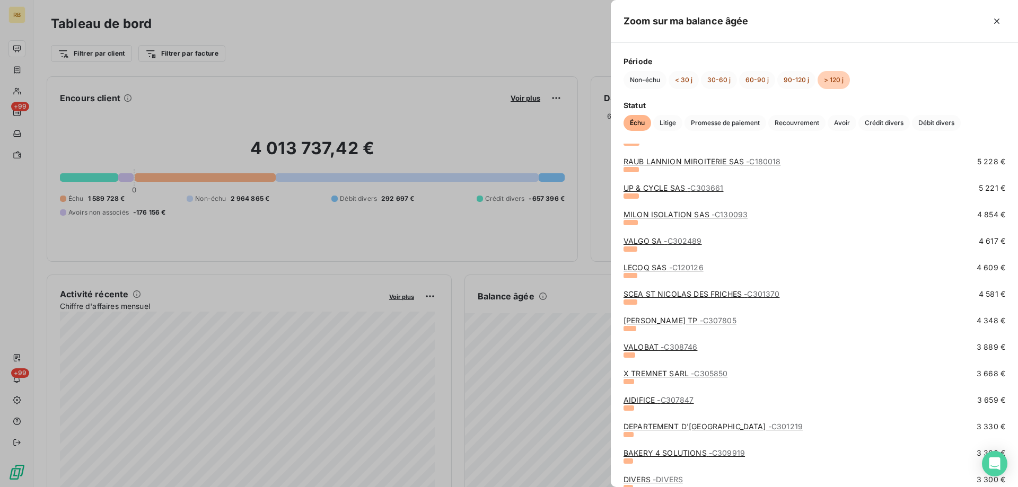
scroll to position [477, 0]
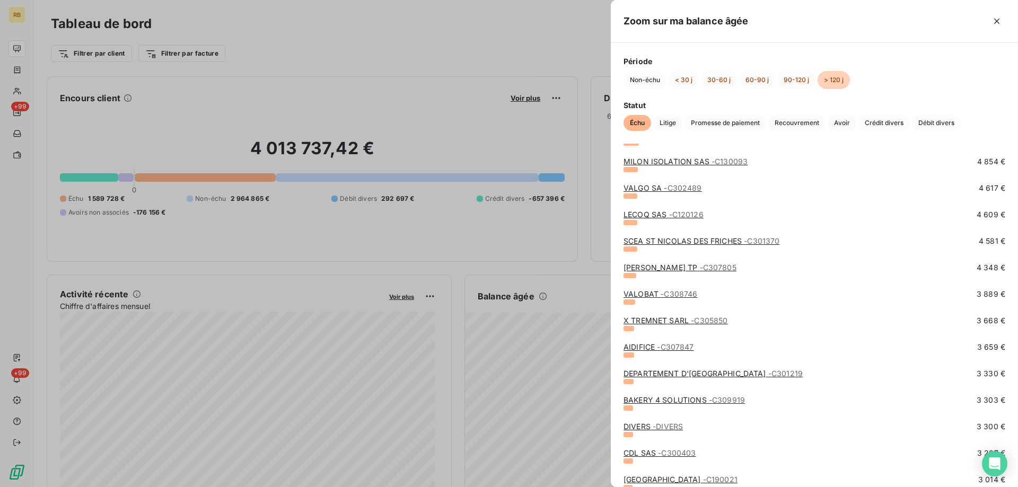
click at [645, 374] on link "DEPARTEMENT D'[GEOGRAPHIC_DATA] - C301219" at bounding box center [712, 373] width 179 height 9
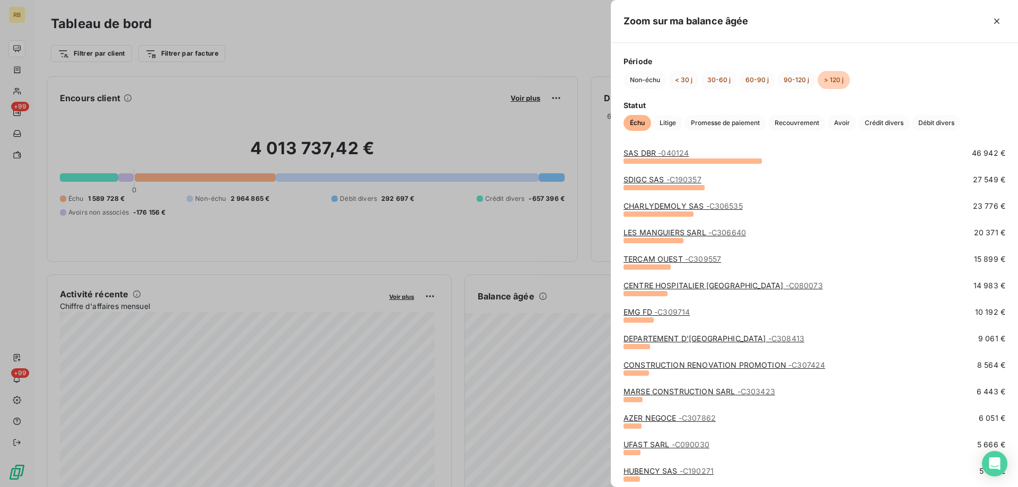
scroll to position [53, 0]
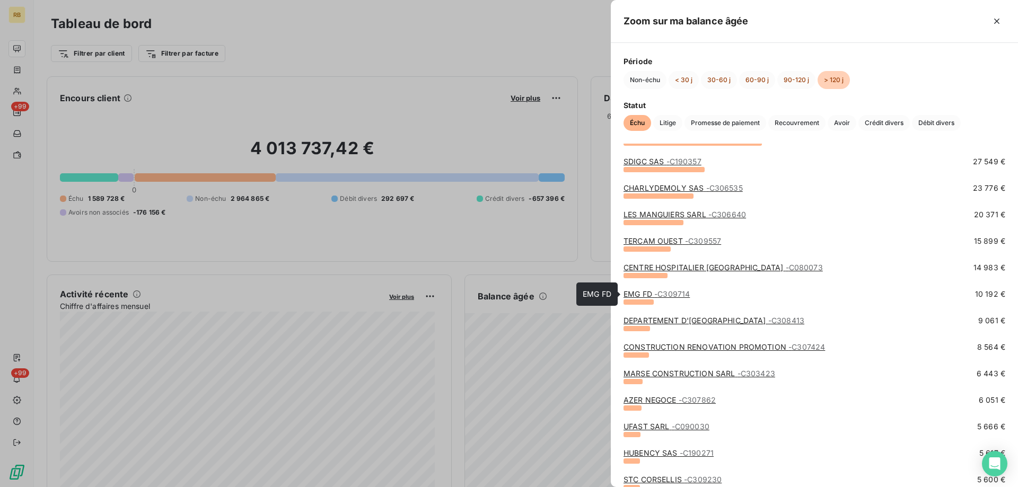
click at [634, 294] on link "EMG FD - C309714" at bounding box center [656, 293] width 66 height 9
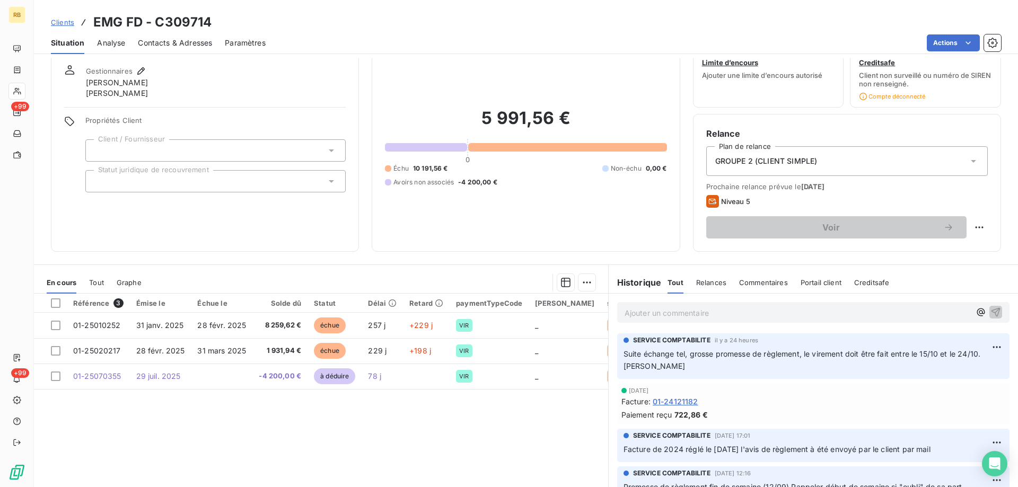
scroll to position [53, 0]
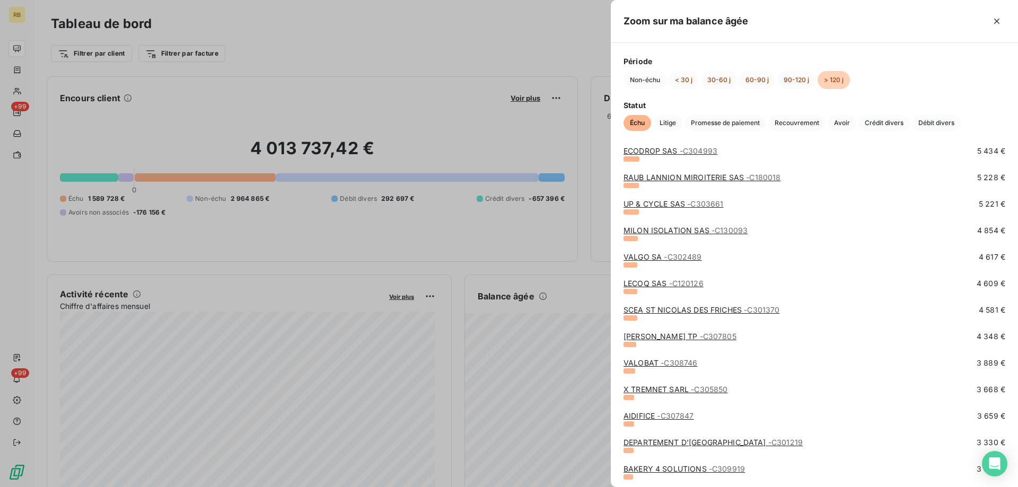
scroll to position [424, 0]
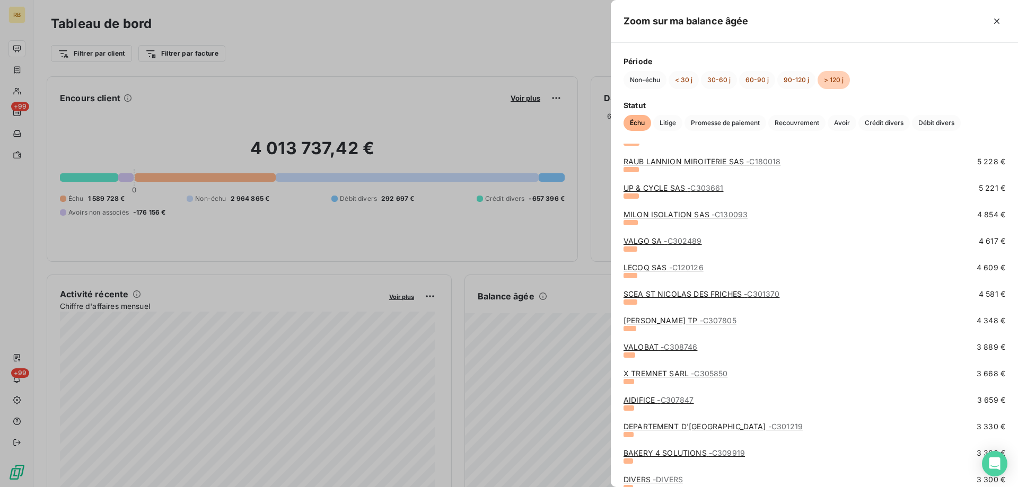
click at [638, 400] on link "AIDIFICE - C307847" at bounding box center [658, 399] width 70 height 9
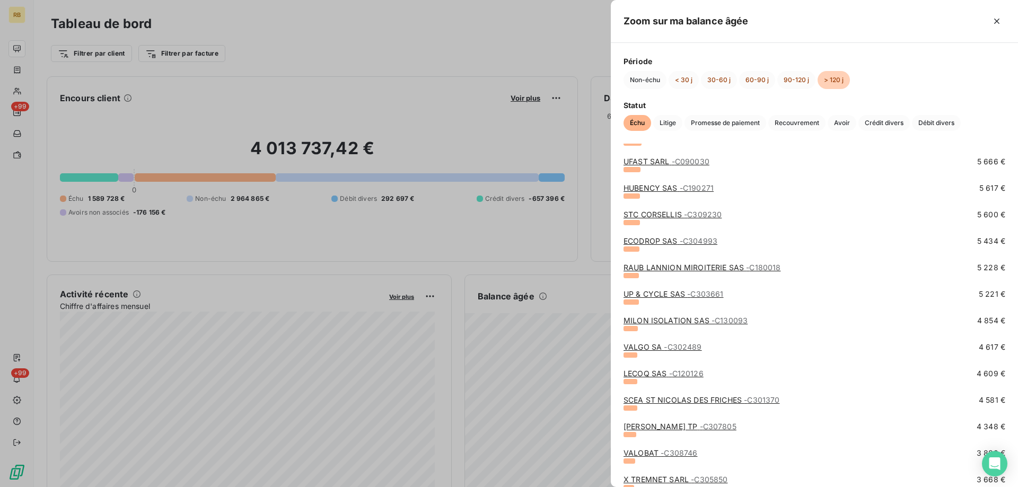
scroll to position [371, 0]
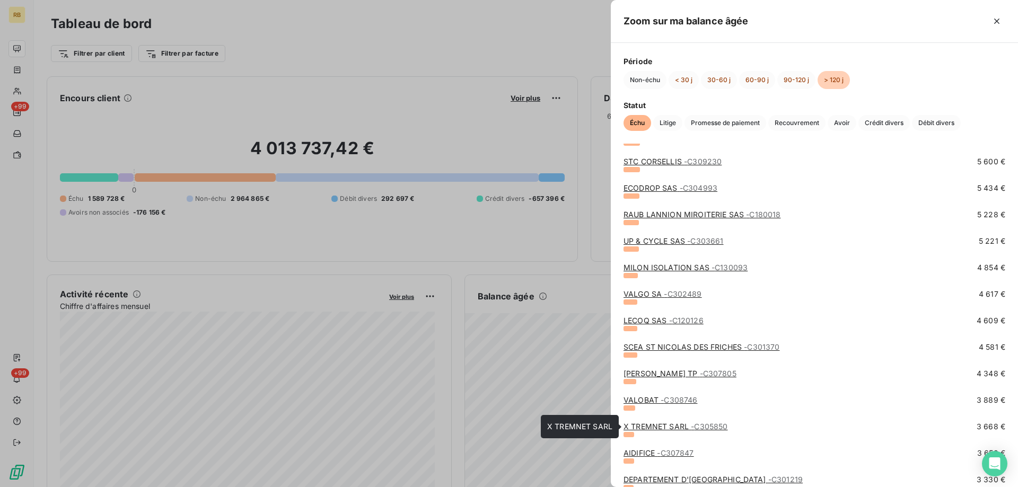
click at [659, 424] on link "X TREMNET SARL - C305850" at bounding box center [675, 426] width 104 height 9
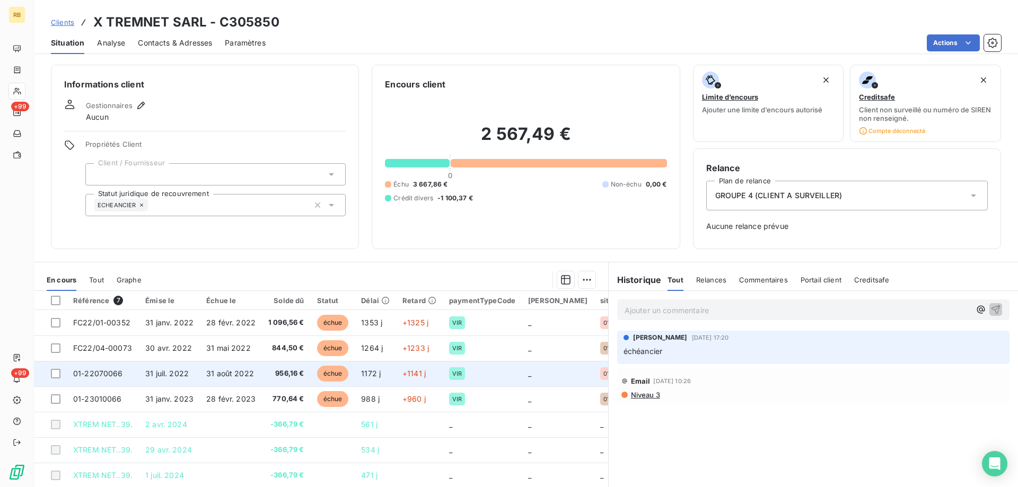
scroll to position [40, 0]
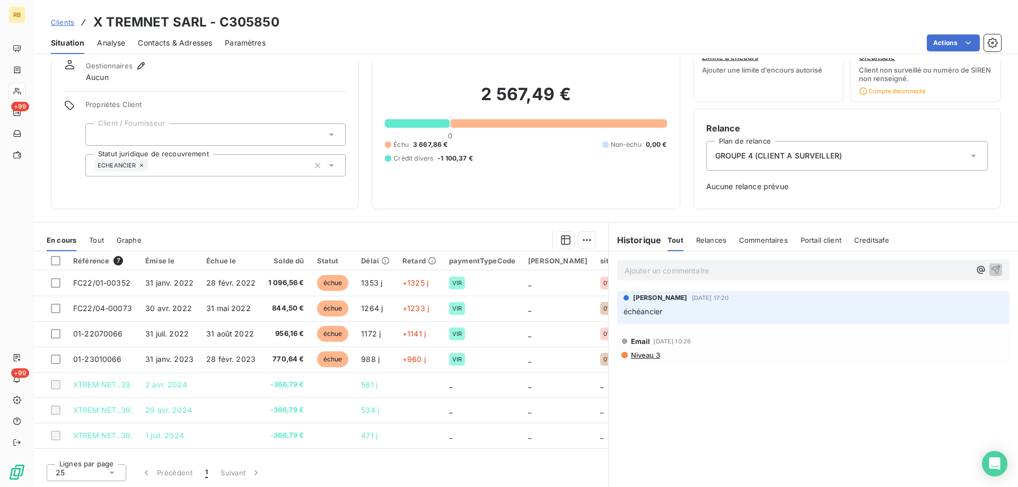
click at [191, 48] on span "Contacts & Adresses" at bounding box center [175, 43] width 74 height 11
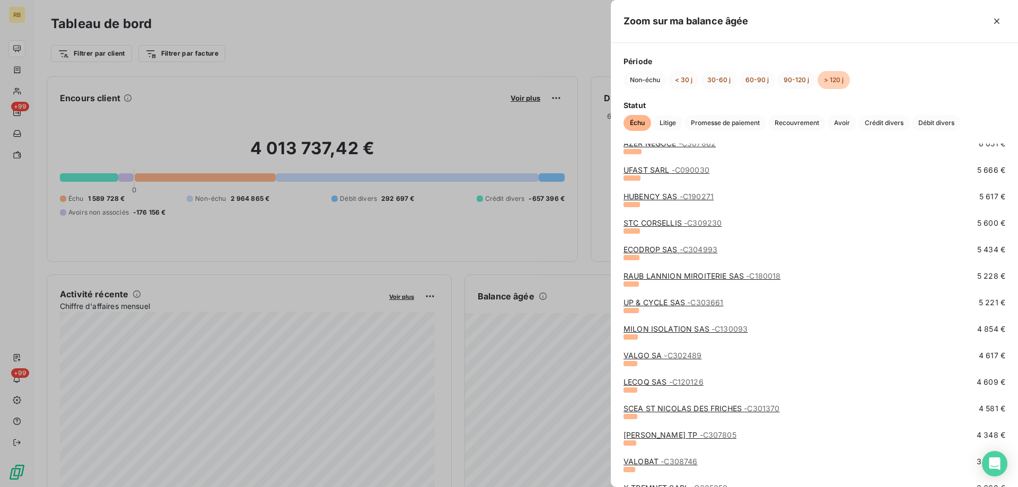
scroll to position [424, 0]
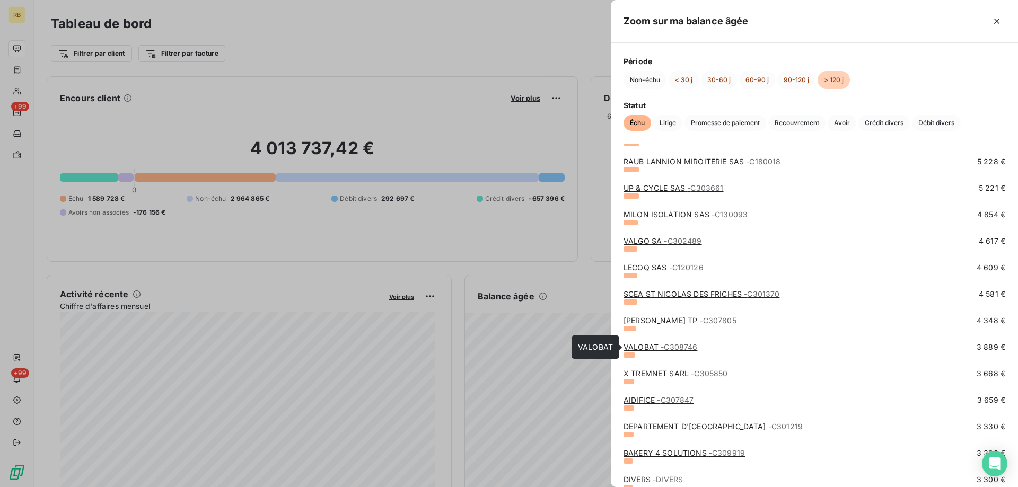
click at [644, 344] on link "VALOBAT - C308746" at bounding box center [660, 346] width 74 height 9
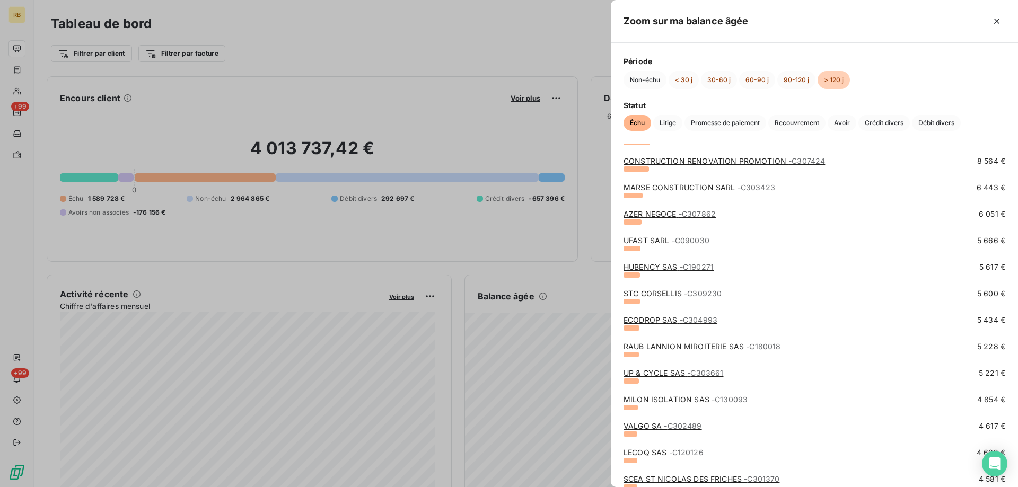
scroll to position [265, 0]
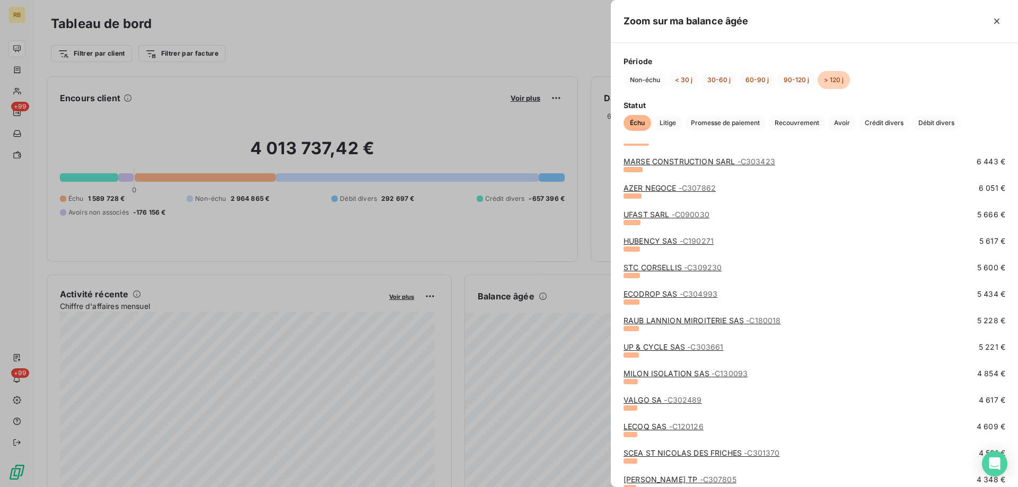
click at [685, 374] on link "MILON ISOLATION SAS - C130093" at bounding box center [685, 373] width 124 height 9
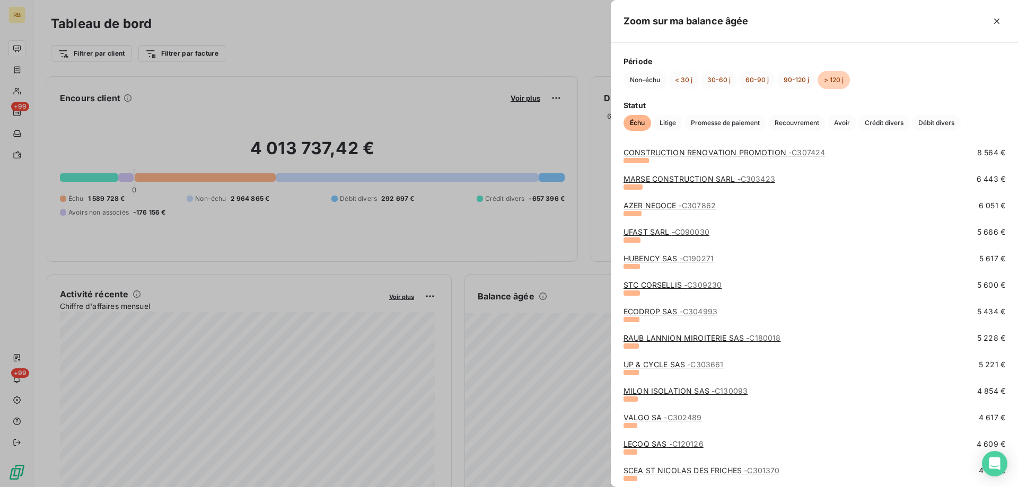
scroll to position [265, 0]
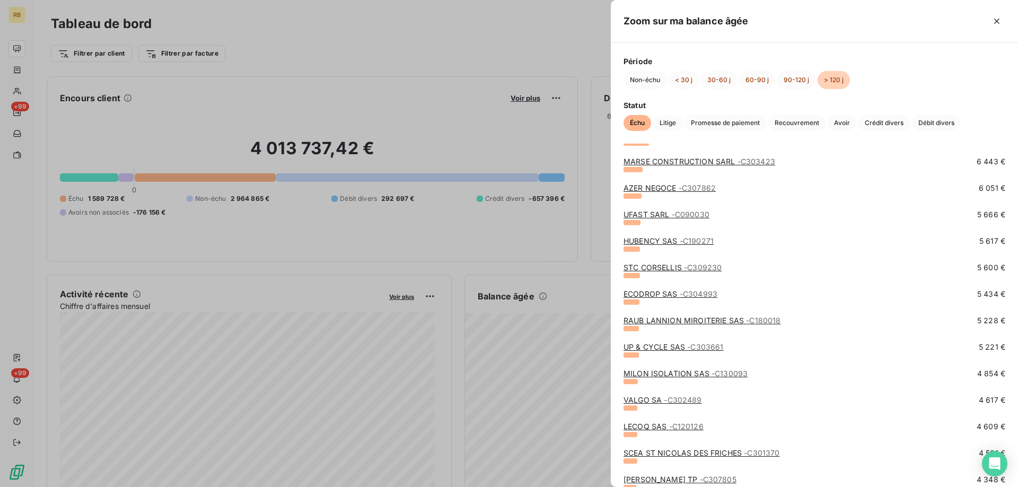
click at [641, 340] on div "RAUB LANNION MIROITERIE SAS - C180018 5 228 €" at bounding box center [814, 328] width 382 height 27
click at [647, 346] on link "UP & CYCLE SAS - C303661" at bounding box center [673, 346] width 100 height 9
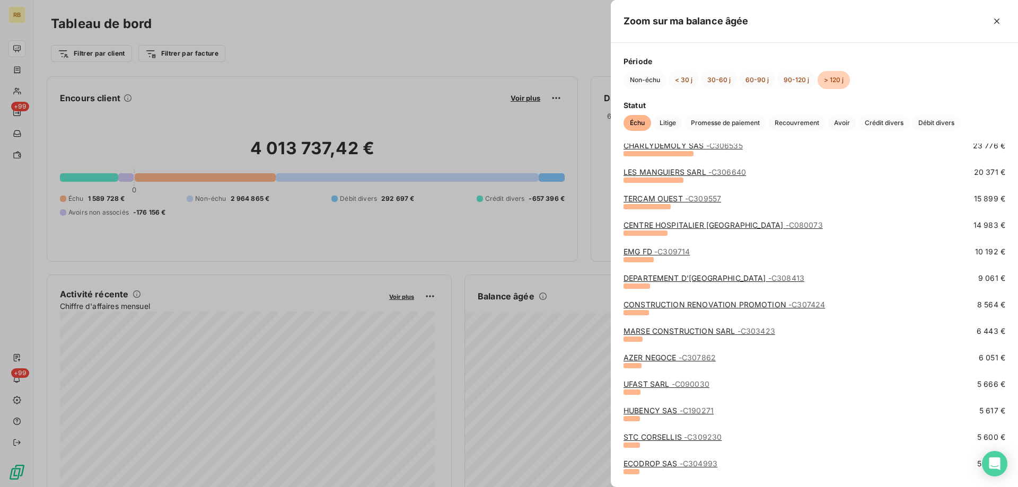
scroll to position [159, 0]
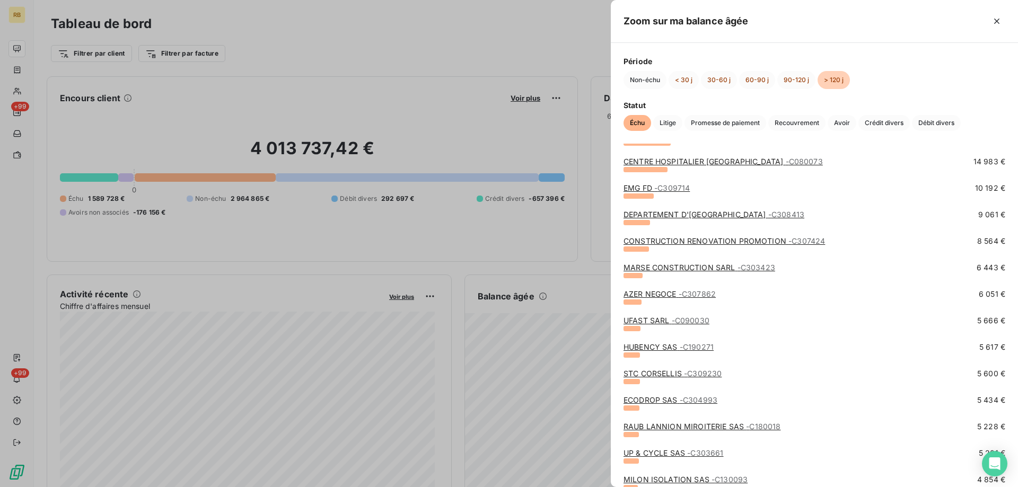
click at [661, 424] on link "RAUB LANNION MIROITERIE SAS - C180018" at bounding box center [701, 426] width 157 height 9
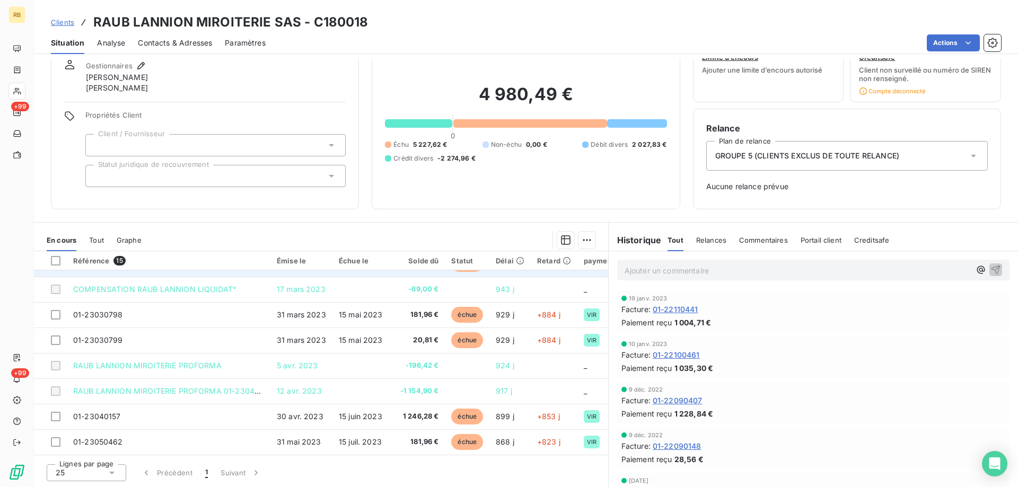
scroll to position [201, 0]
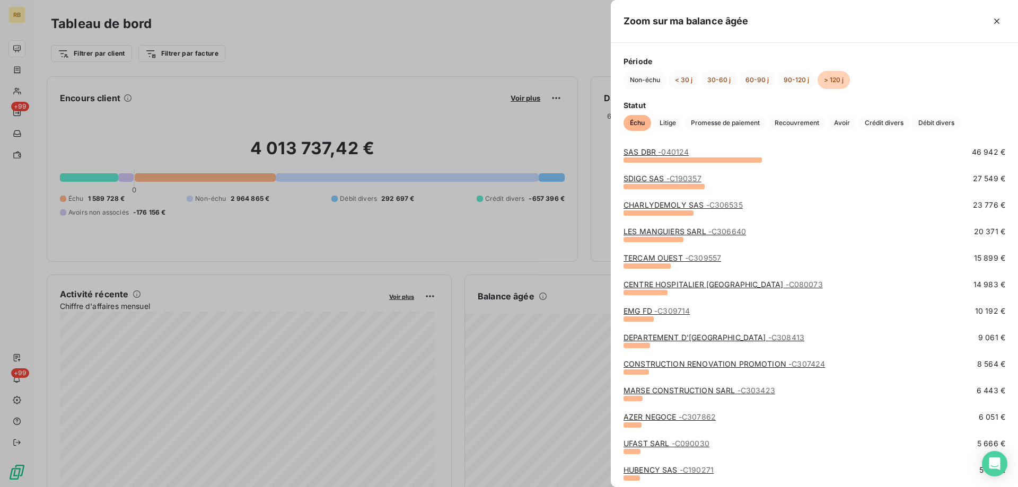
scroll to position [212, 0]
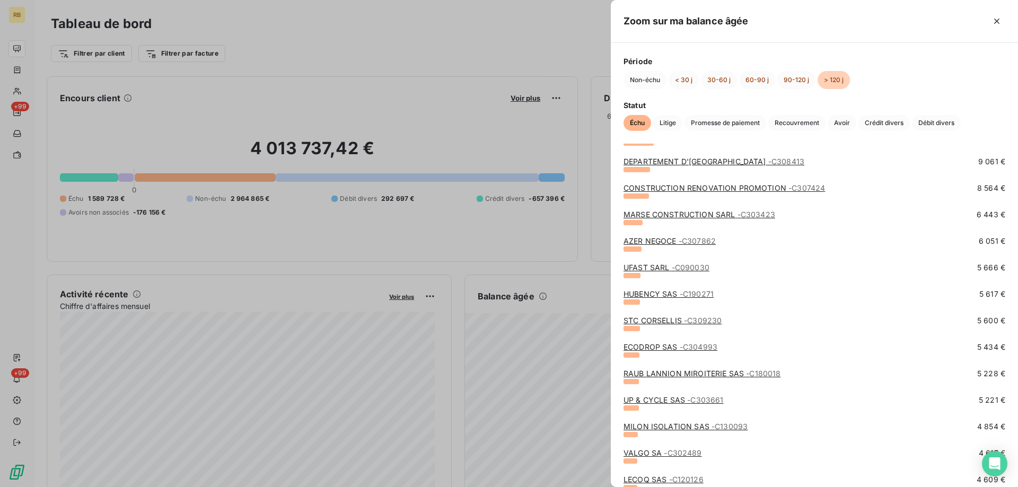
click at [659, 343] on link "ECODROP SAS - C304993" at bounding box center [670, 346] width 94 height 9
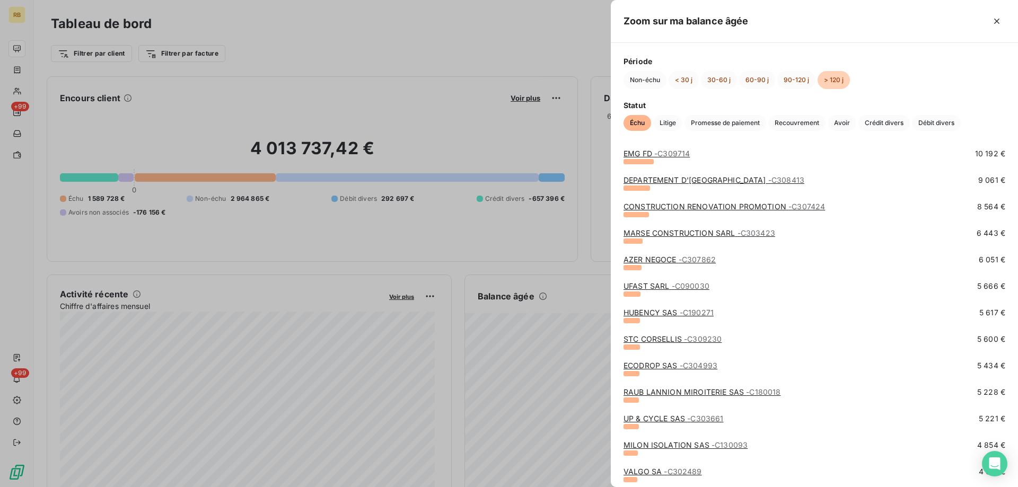
scroll to position [212, 0]
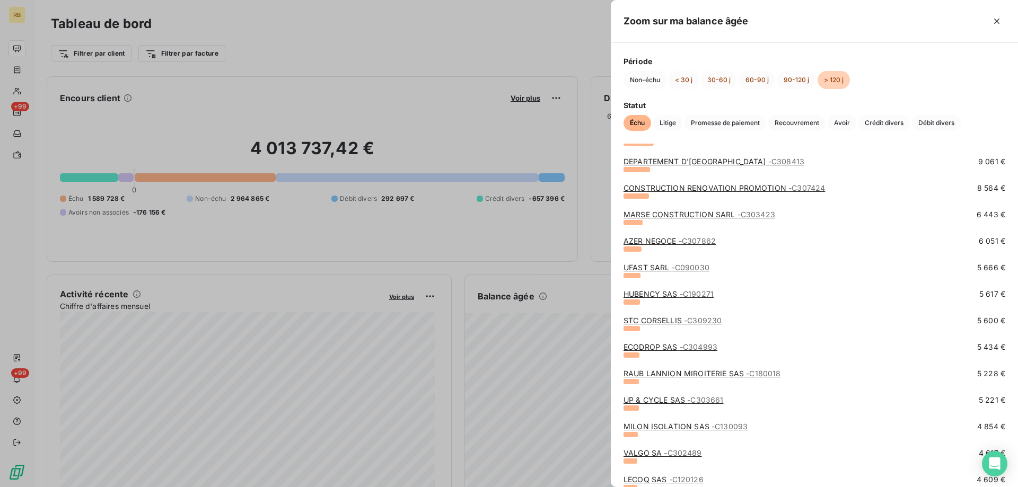
click at [647, 323] on link "STC CORSELLIS - C309230" at bounding box center [672, 320] width 98 height 9
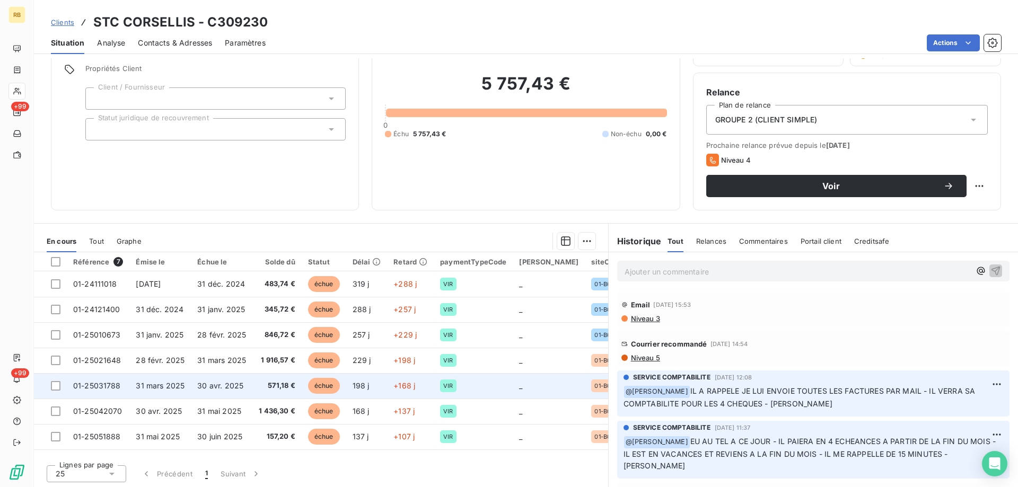
scroll to position [77, 0]
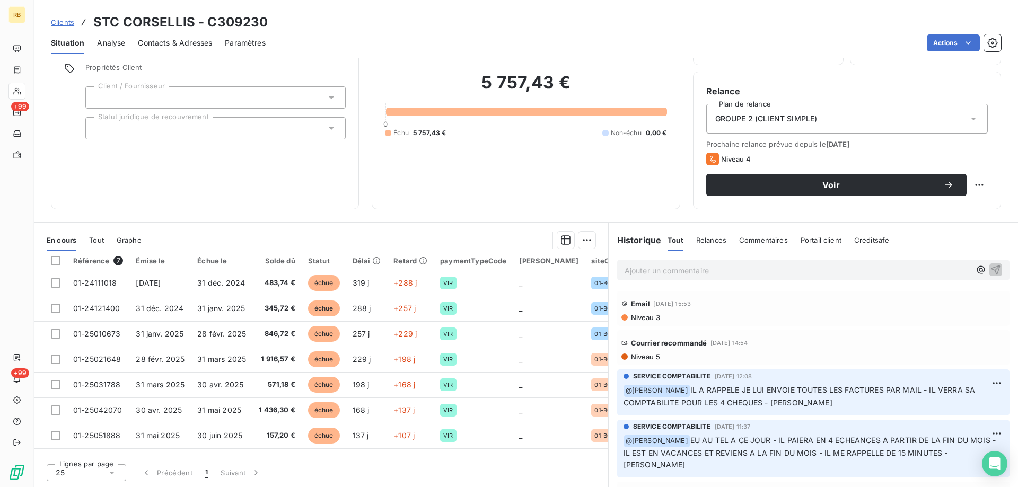
click at [642, 356] on span "Niveau 5" at bounding box center [645, 356] width 30 height 8
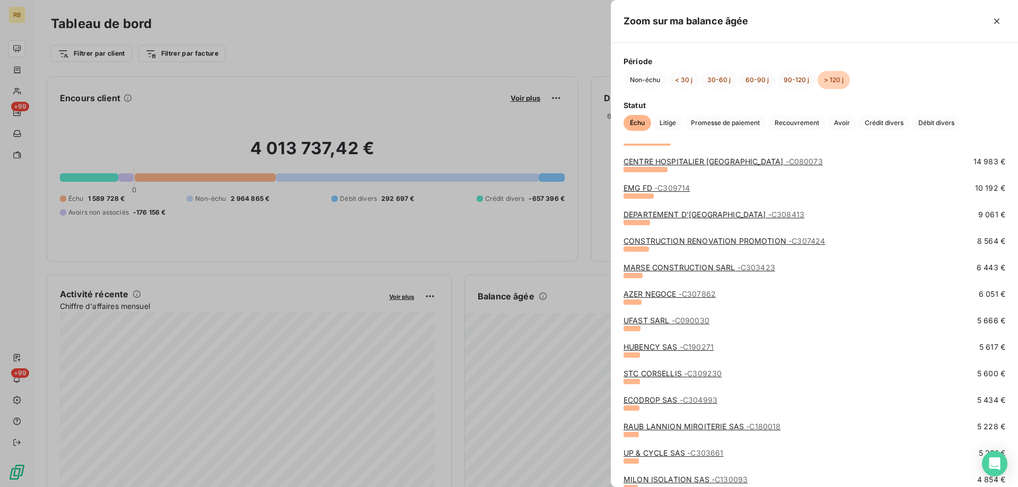
scroll to position [212, 0]
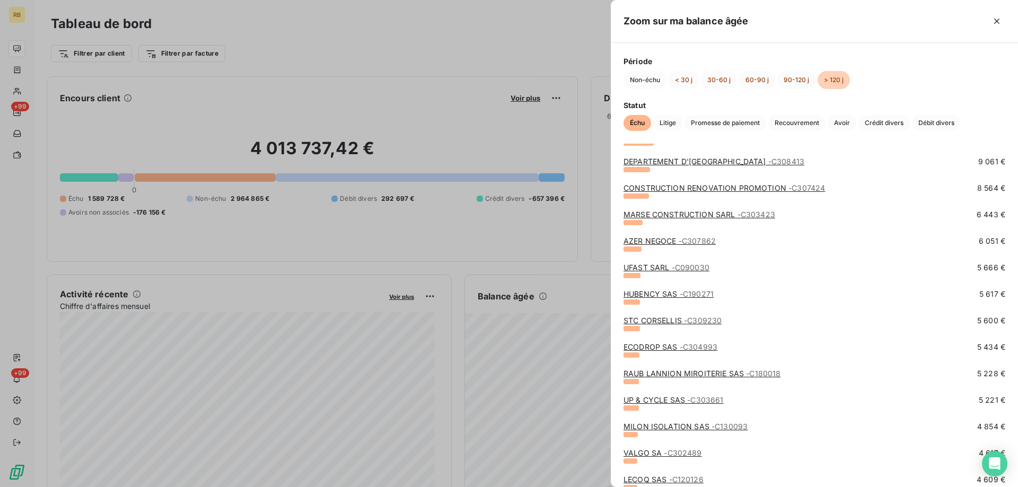
click at [655, 296] on link "HUBENCY SAS - C190271" at bounding box center [668, 293] width 90 height 9
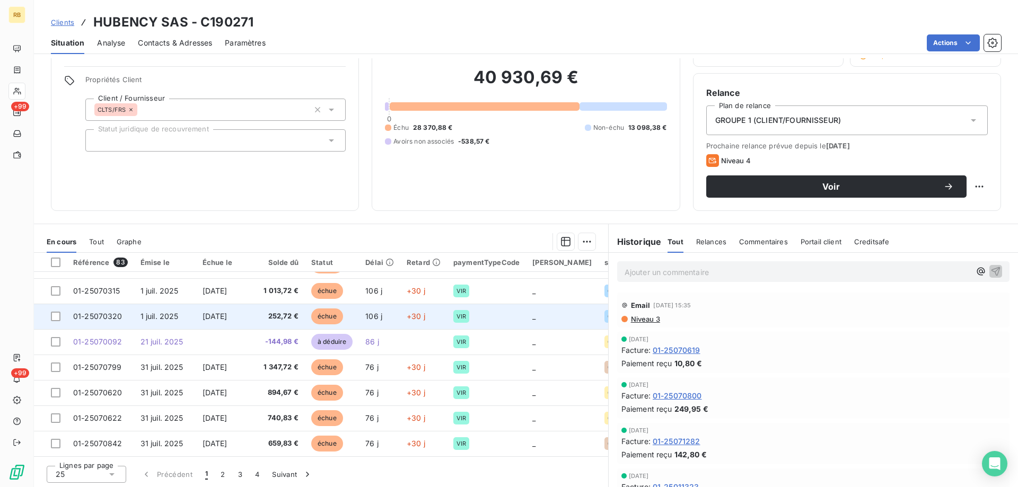
scroll to position [77, 0]
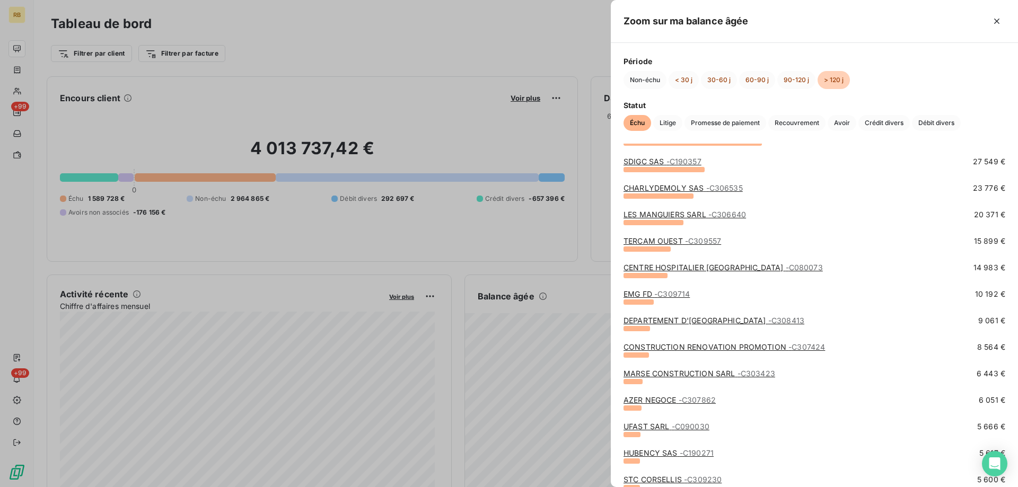
scroll to position [106, 0]
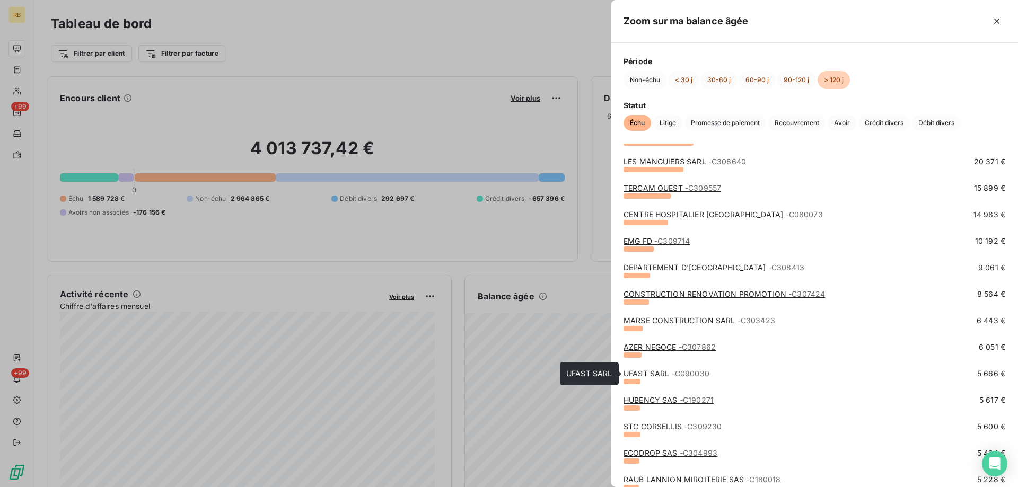
click at [663, 374] on link "UFAST SARL - C090030" at bounding box center [666, 373] width 86 height 9
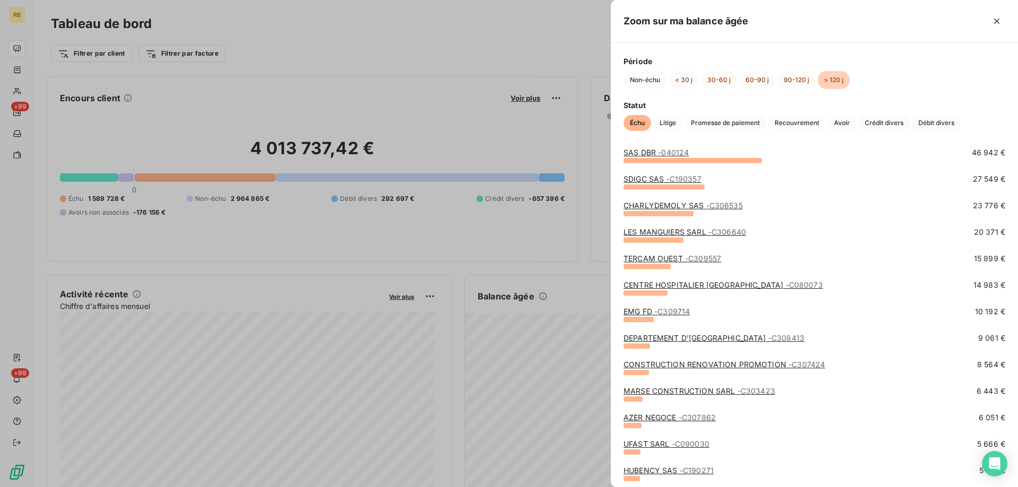
scroll to position [53, 0]
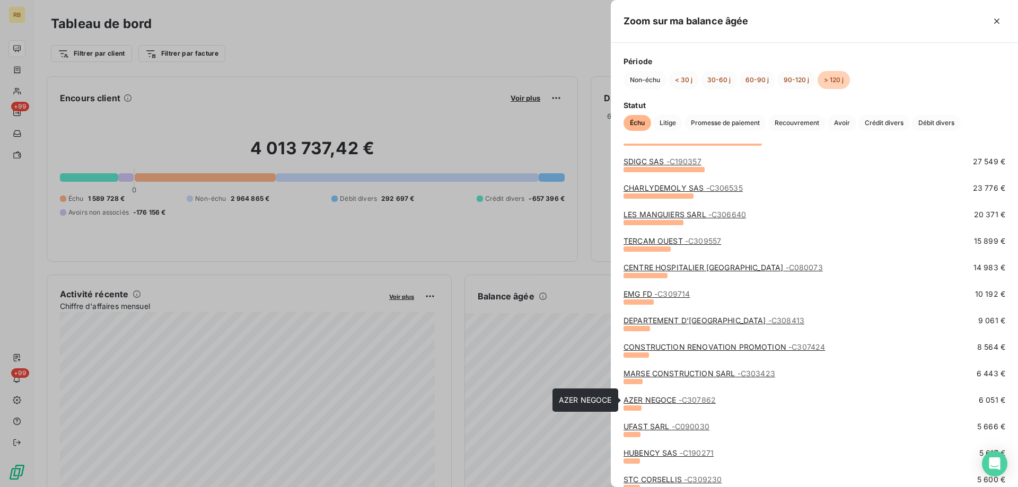
click at [656, 397] on link "AZER NEGOCE - C307862" at bounding box center [669, 399] width 92 height 9
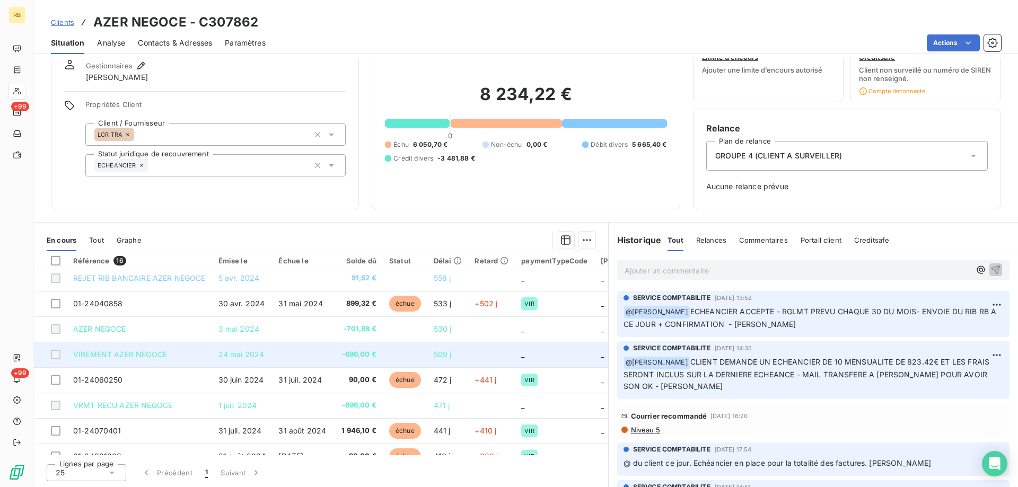
scroll to position [53, 0]
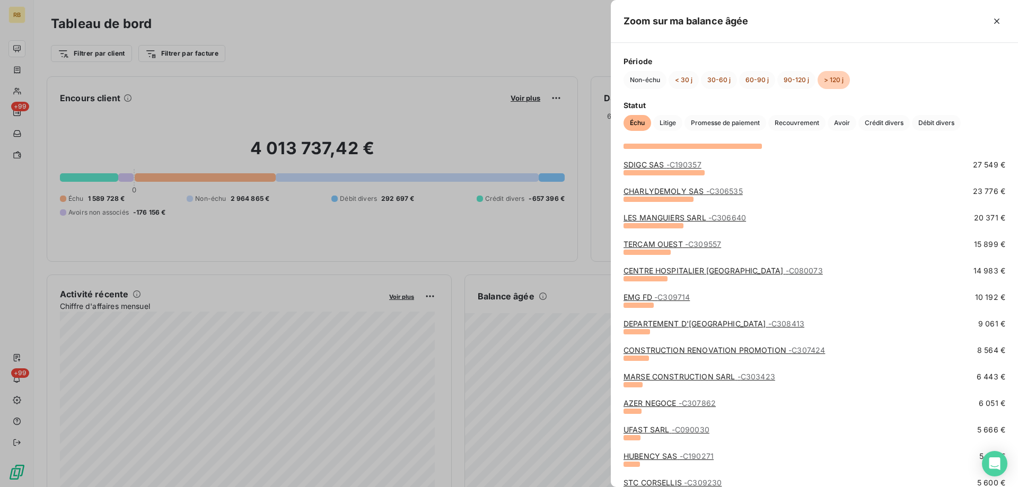
scroll to position [106, 0]
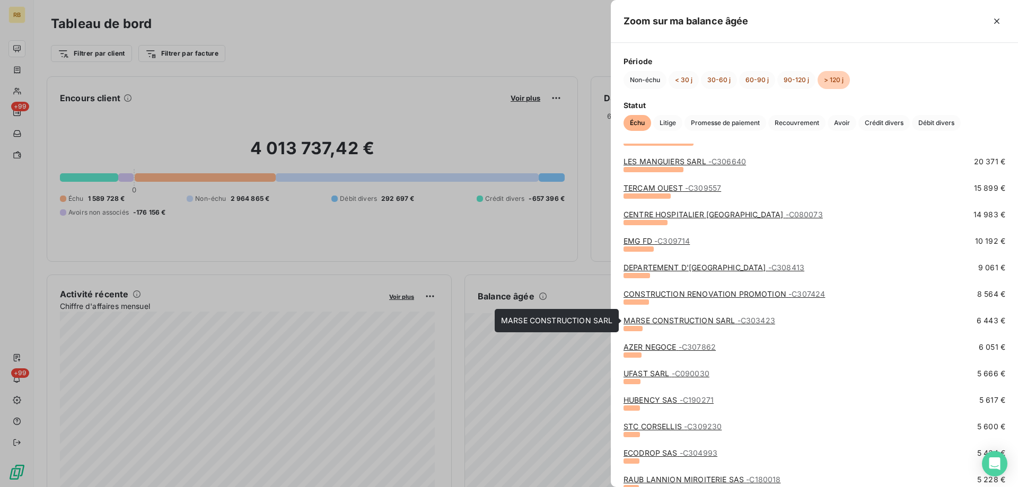
click at [696, 316] on link "MARSE CONSTRUCTION SARL - C303423" at bounding box center [699, 320] width 152 height 9
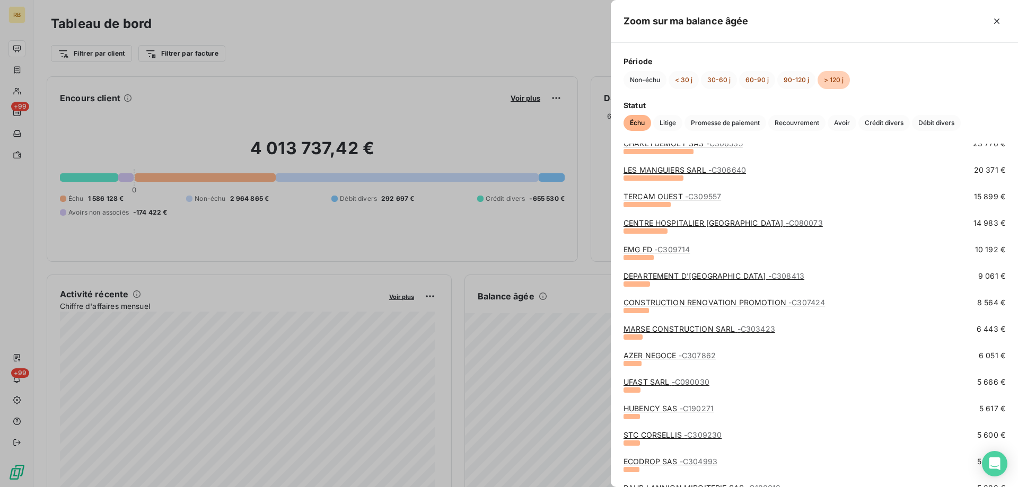
scroll to position [159, 0]
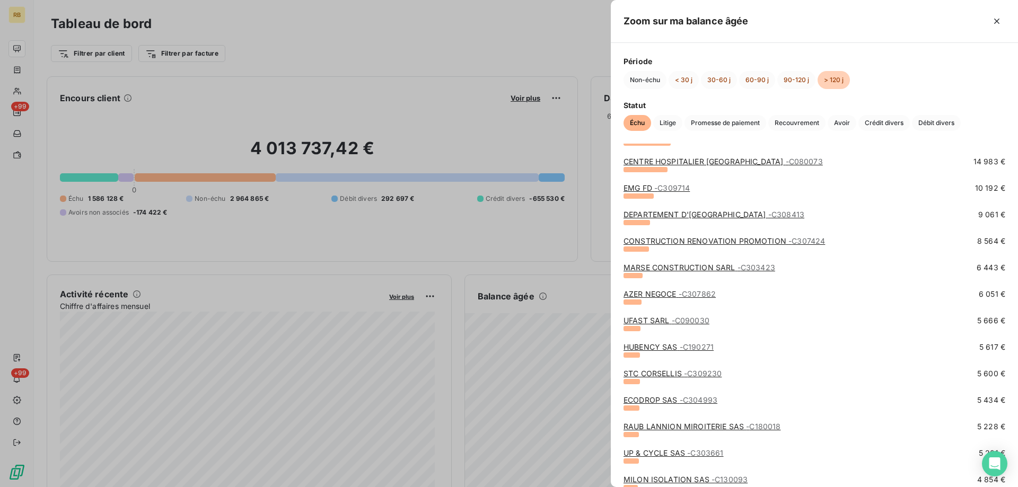
click at [650, 236] on link "CONSTRUCTION RENOVATION PROMOTION - C307424" at bounding box center [723, 240] width 201 height 9
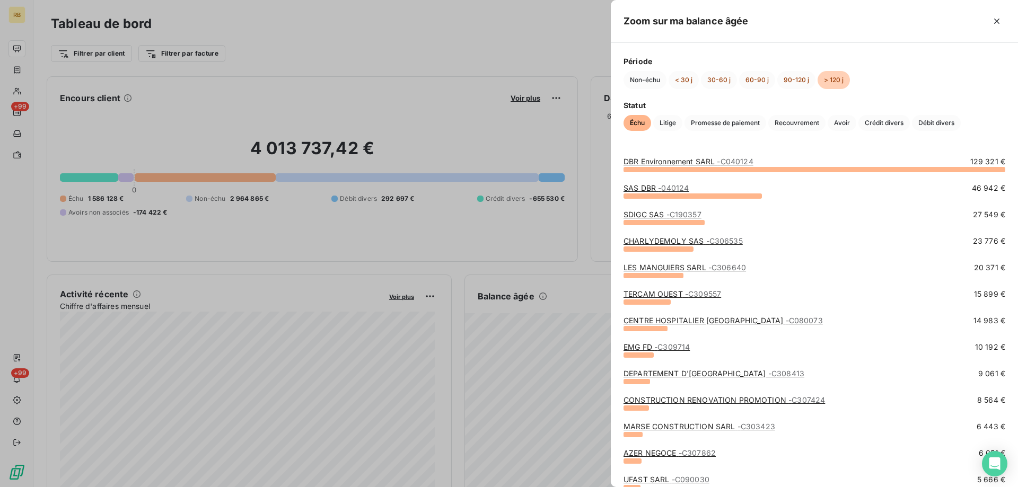
click at [689, 374] on link "DEPARTEMENT D'[GEOGRAPHIC_DATA] - C308413" at bounding box center [713, 373] width 181 height 9
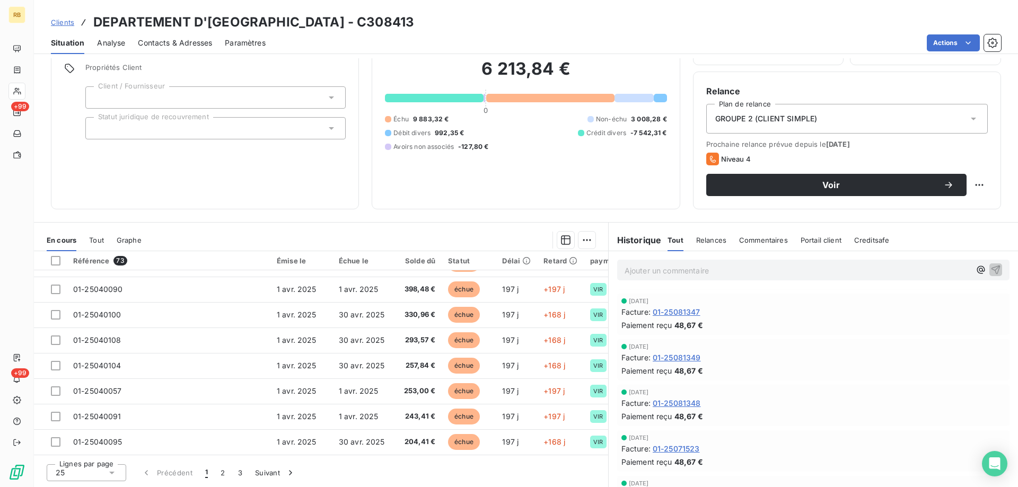
scroll to position [477, 0]
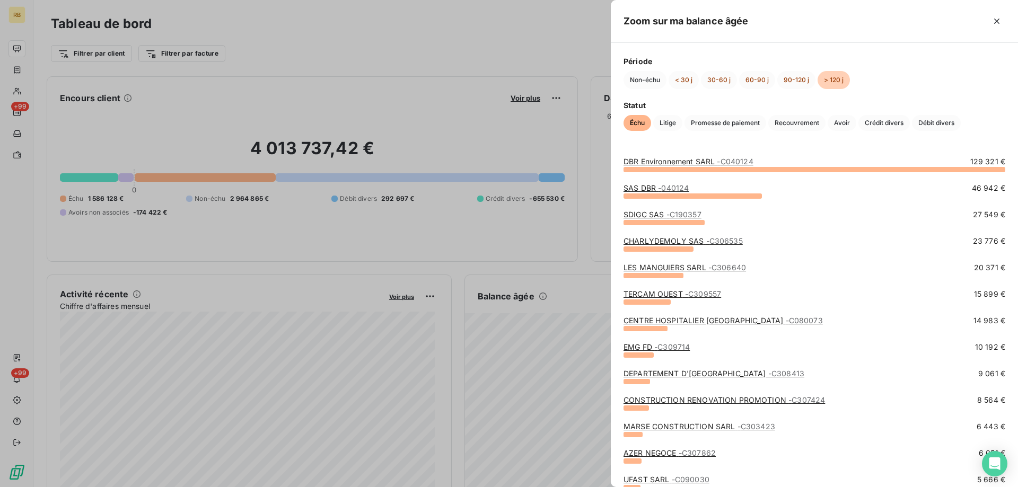
click at [638, 340] on div "CENTRE HOSPITALIER LANNION - C080073 14 983 €" at bounding box center [814, 328] width 382 height 27
click at [640, 350] on link "EMG FD - C309714" at bounding box center [656, 346] width 66 height 9
click at [646, 321] on link "CENTRE HOSPITALIER LANNION - C080073" at bounding box center [722, 320] width 199 height 9
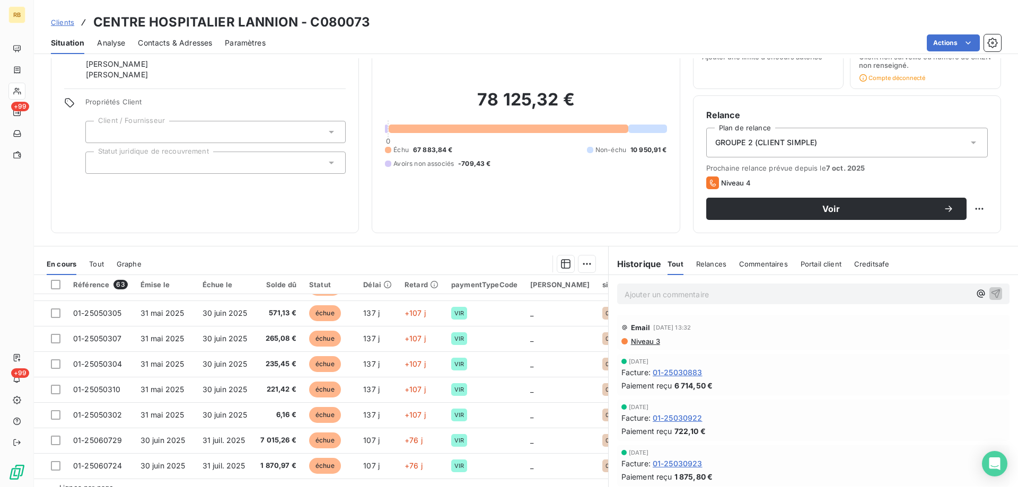
scroll to position [77, 0]
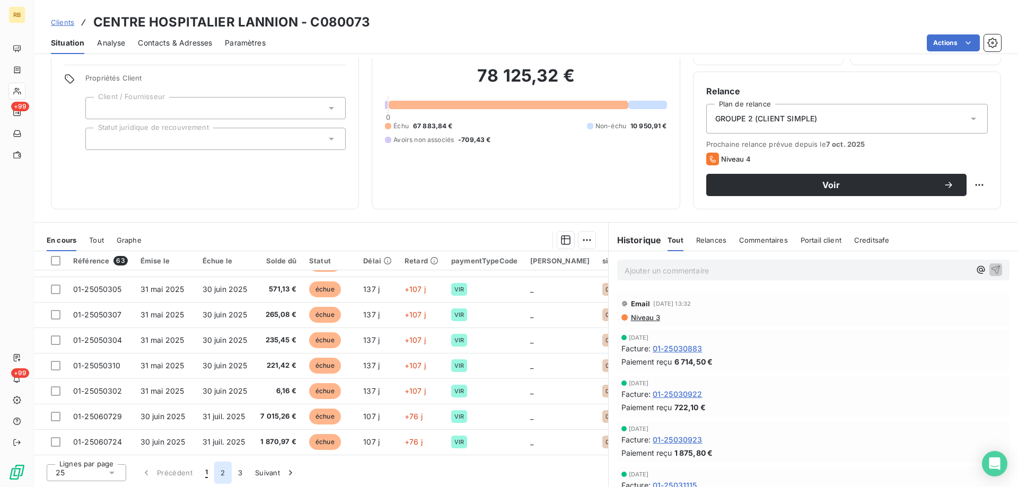
click at [222, 466] on button "2" at bounding box center [222, 473] width 17 height 22
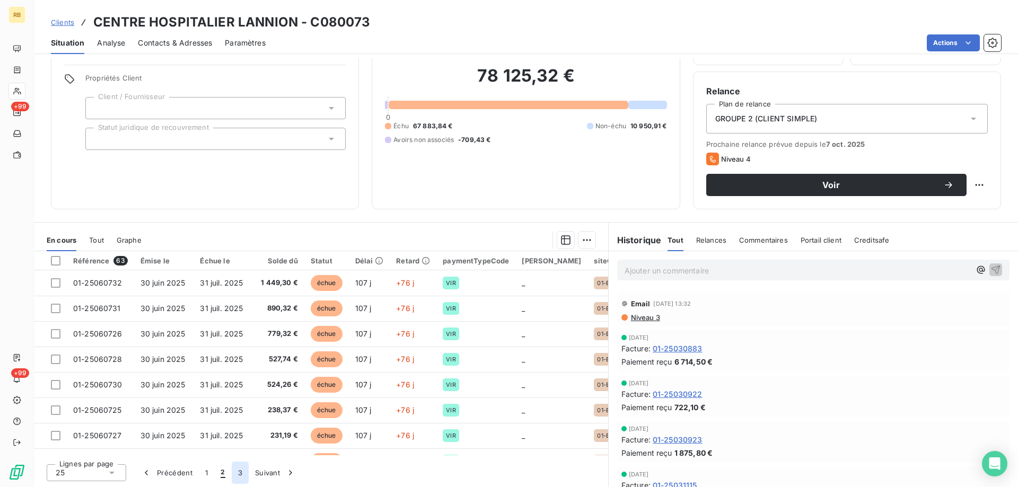
click at [234, 474] on button "3" at bounding box center [240, 473] width 17 height 22
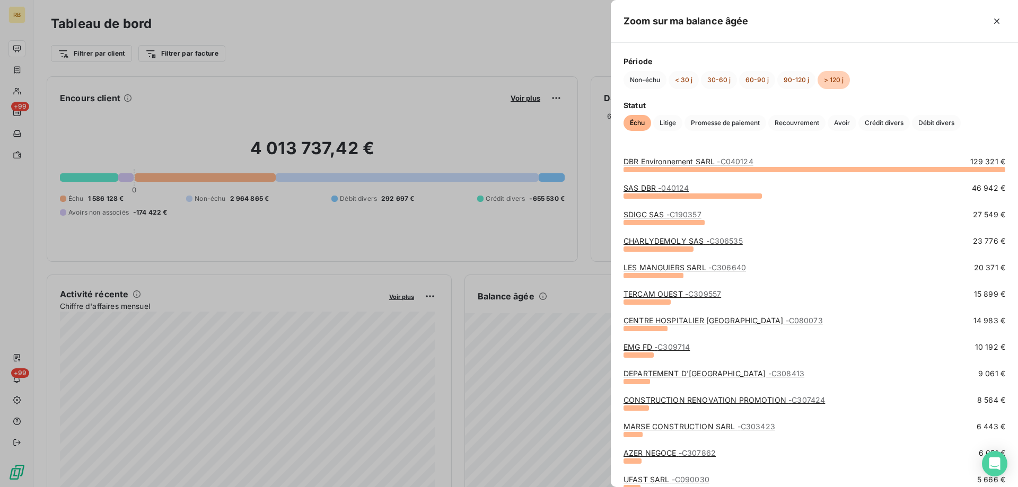
click at [655, 292] on link "TERCAM OUEST - C309557" at bounding box center [672, 293] width 98 height 9
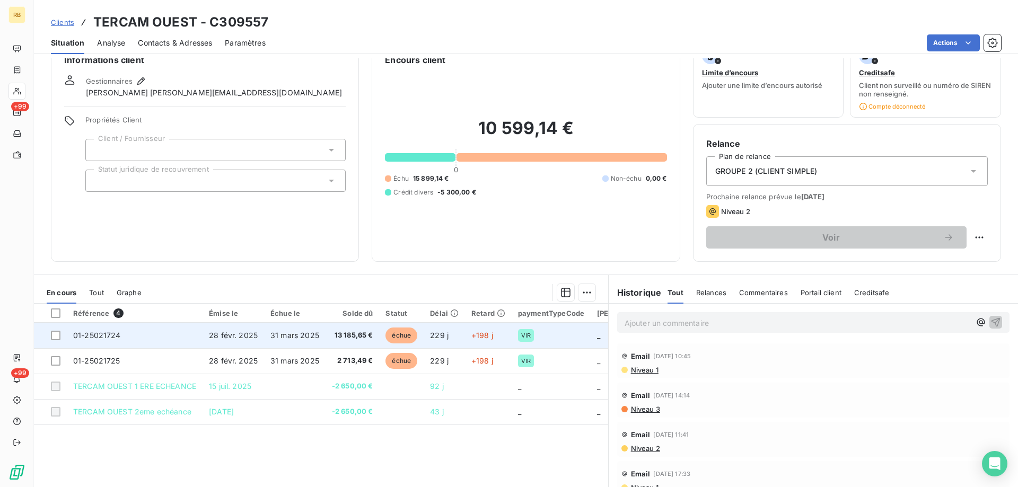
scroll to position [24, 0]
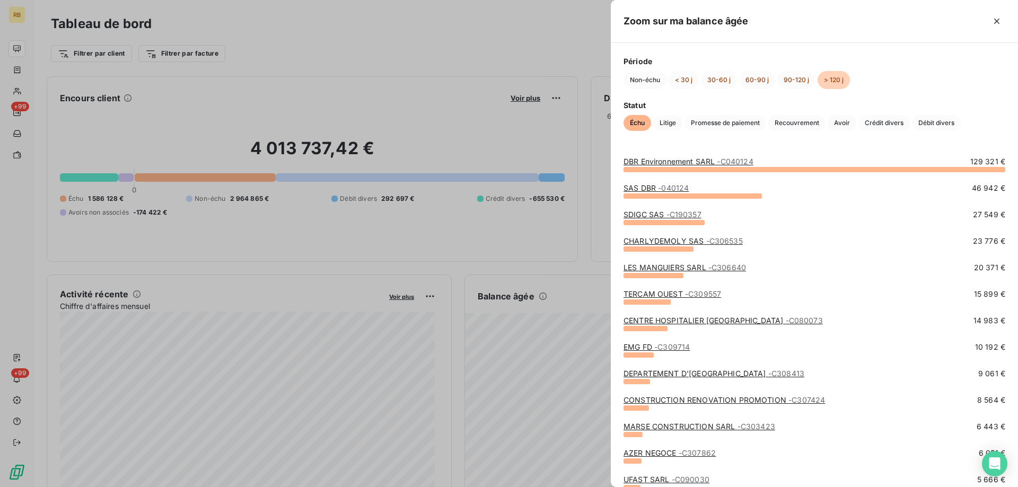
click at [650, 268] on link "LES MANGUIERS SARL - C306640" at bounding box center [684, 267] width 122 height 9
click at [673, 237] on link "CHARLYDEMOLY SAS - C306535" at bounding box center [682, 240] width 119 height 9
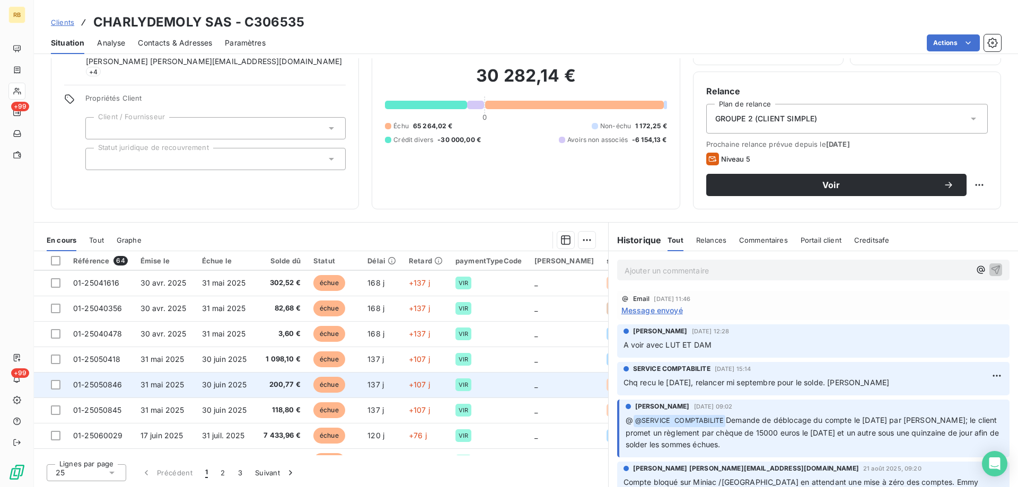
scroll to position [456, 0]
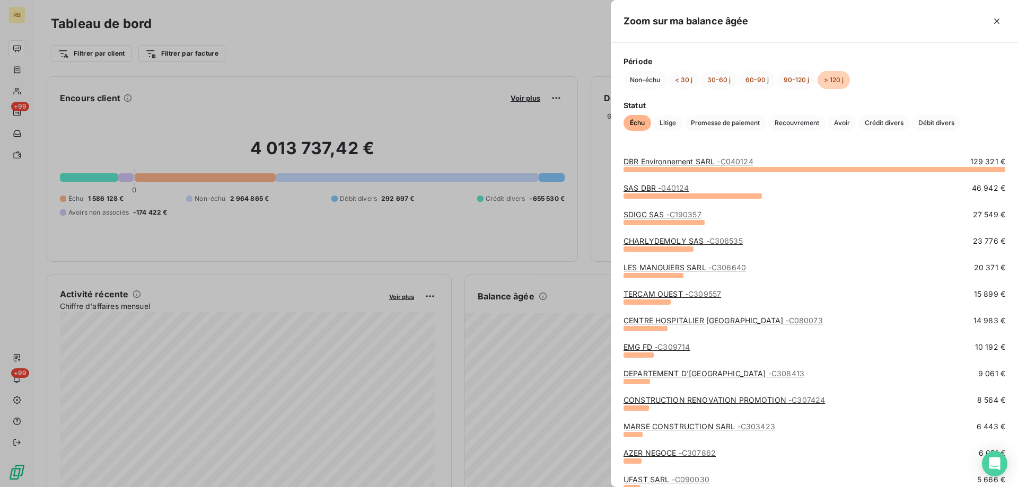
click at [628, 217] on link "SDIGC SAS - C190357" at bounding box center [662, 214] width 78 height 9
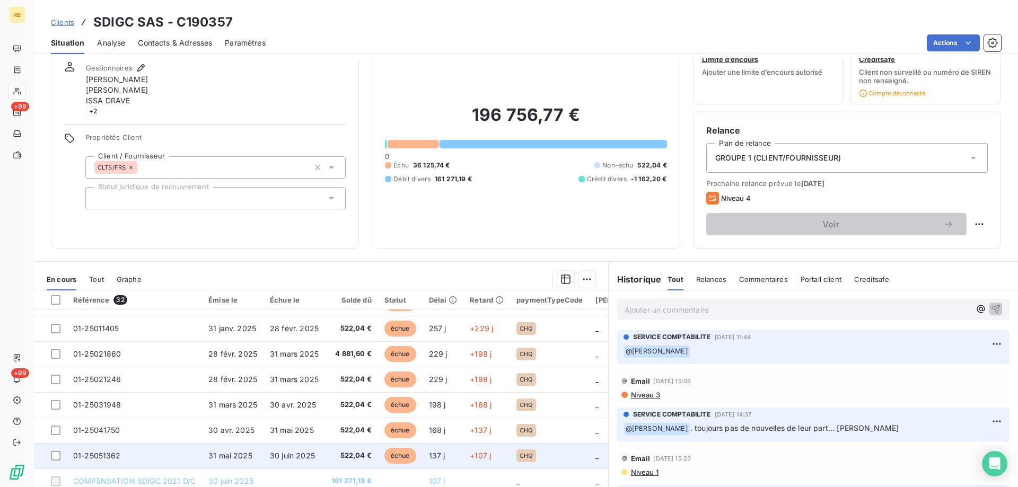
scroll to position [77, 0]
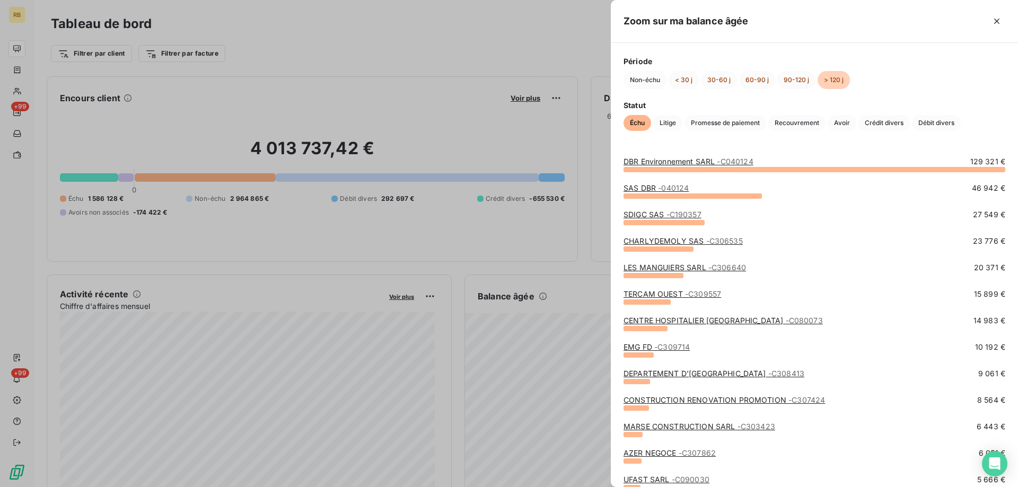
click at [645, 184] on link "SAS DBR - 040124" at bounding box center [655, 187] width 65 height 9
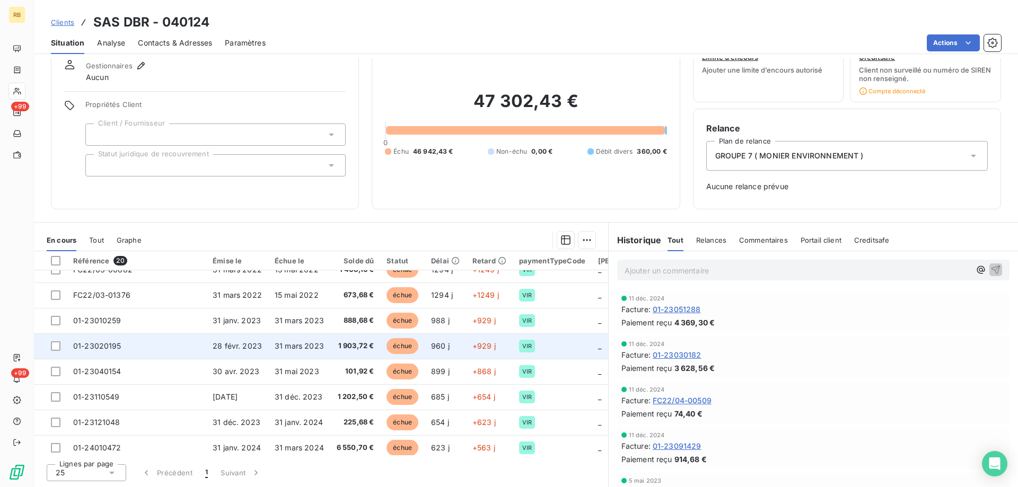
scroll to position [276, 0]
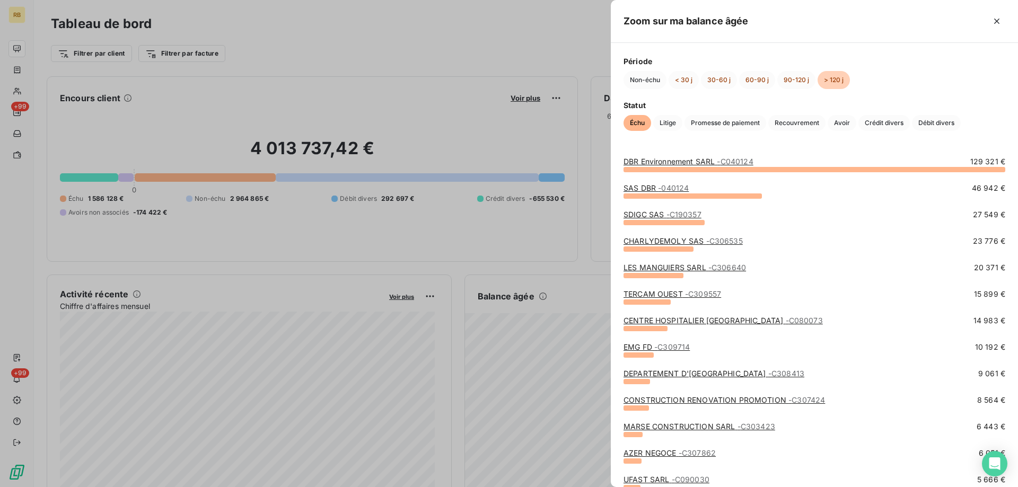
click at [670, 161] on link "DBR Environnement SARL - C040124" at bounding box center [688, 161] width 130 height 9
